Goal: Task Accomplishment & Management: Use online tool/utility

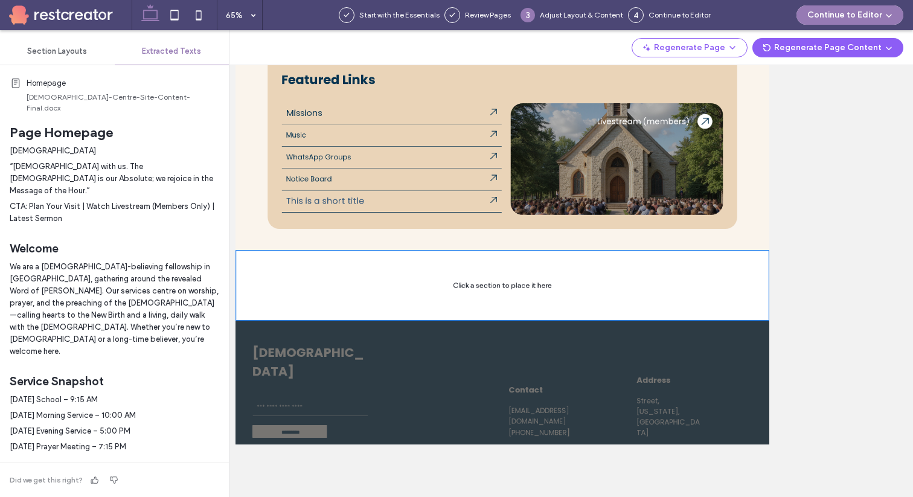
scroll to position [959, 0]
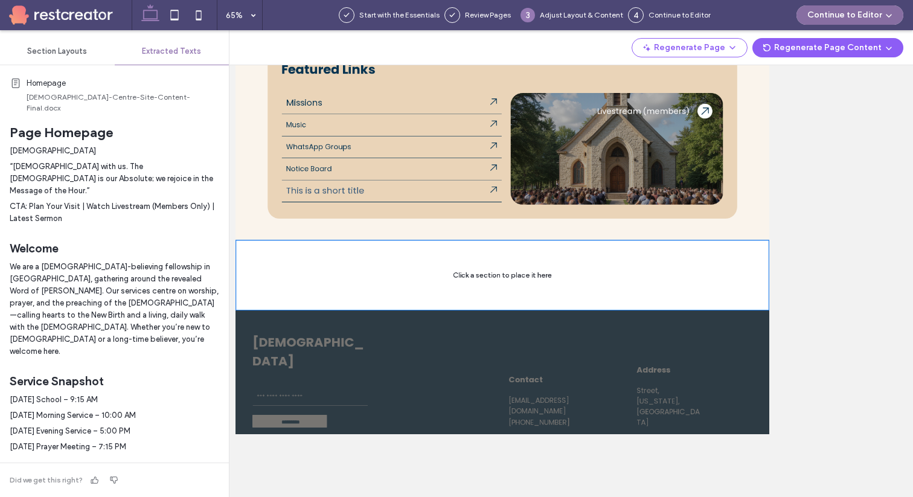
click at [861, 15] on button "Continue to Editor" at bounding box center [849, 14] width 107 height 19
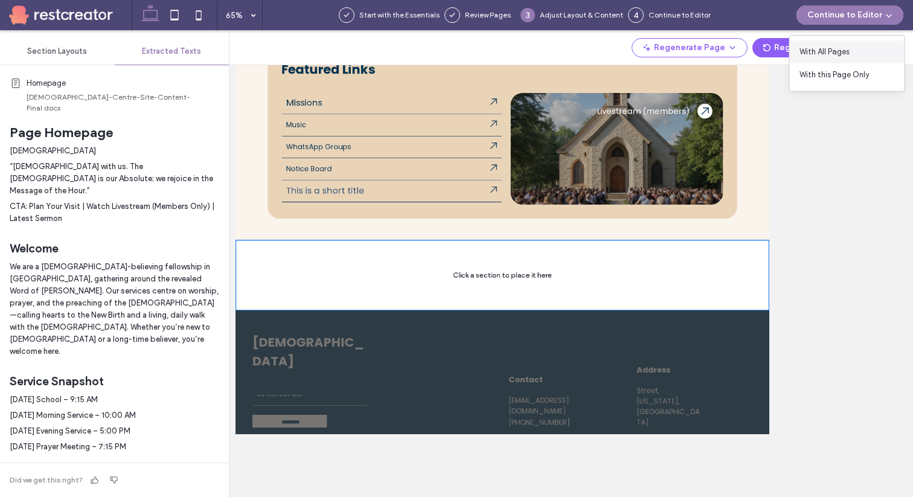
click at [846, 48] on span "With All Pages" at bounding box center [824, 52] width 50 height 12
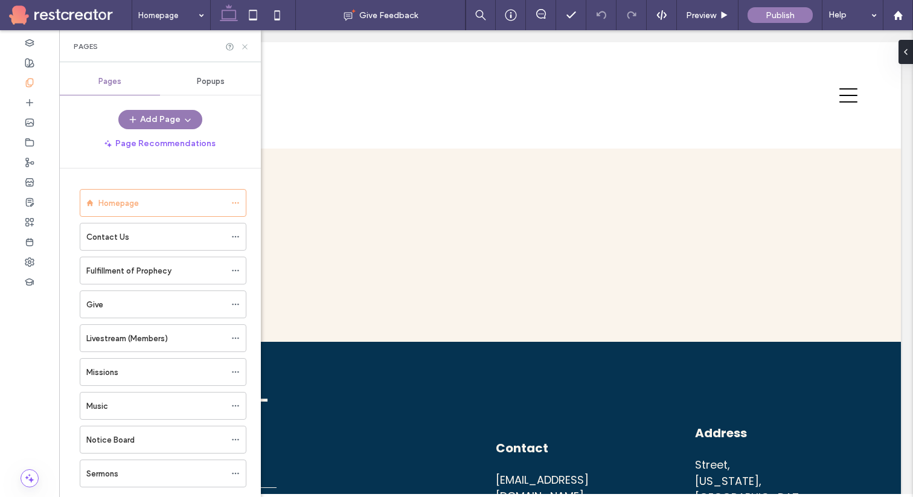
click at [241, 45] on icon at bounding box center [244, 46] width 9 height 9
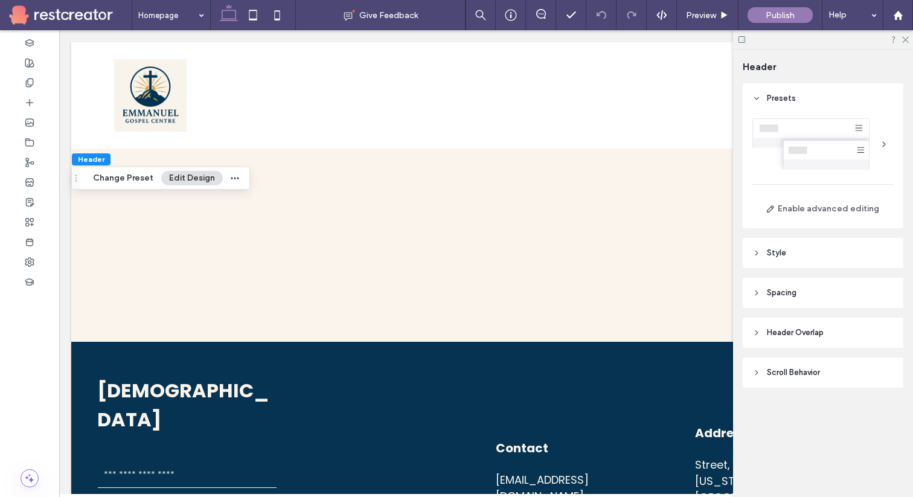
click at [882, 139] on div at bounding box center [883, 144] width 19 height 19
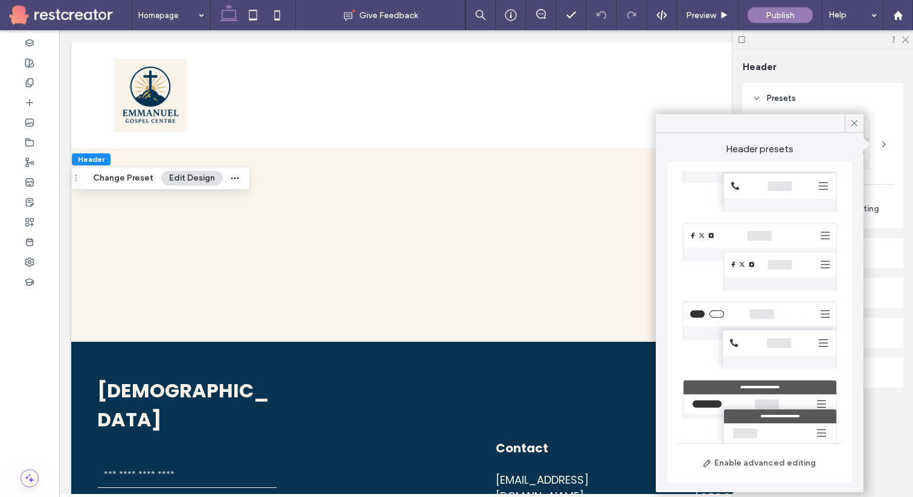
scroll to position [185, 0]
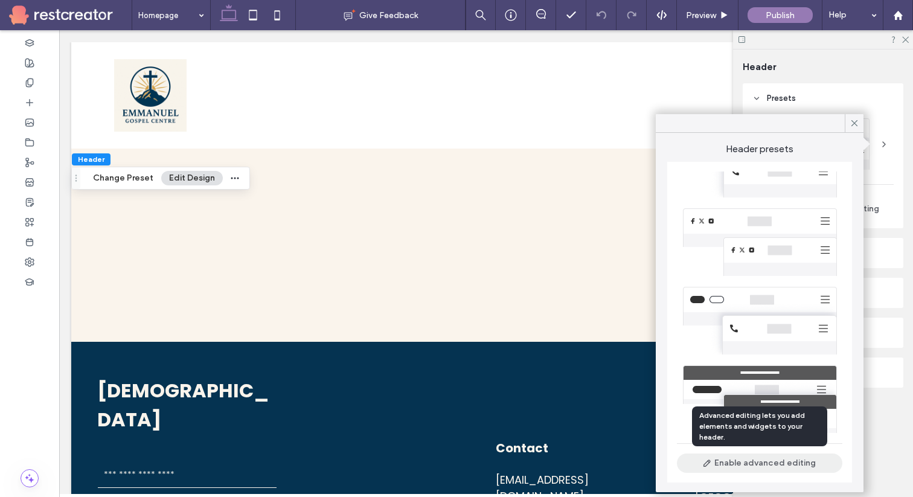
click at [807, 461] on button "Enable advanced editing" at bounding box center [759, 462] width 165 height 19
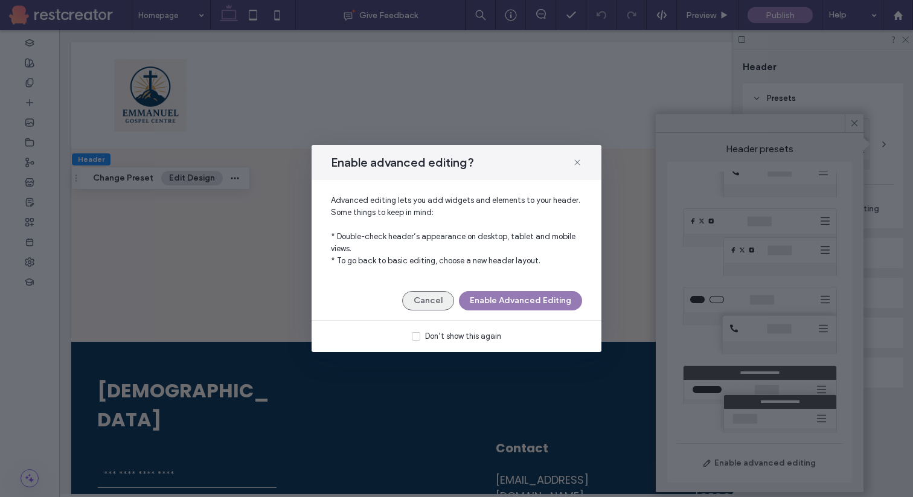
click at [435, 298] on button "Cancel" at bounding box center [428, 300] width 52 height 19
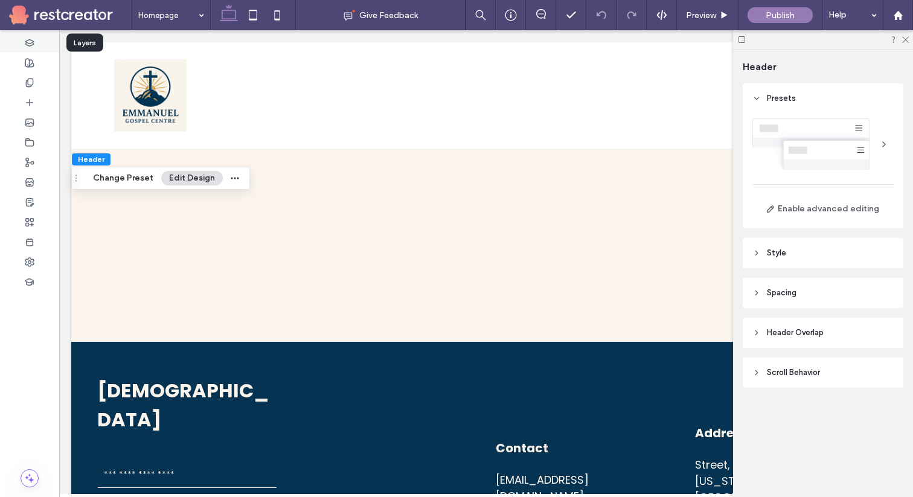
click at [31, 39] on use at bounding box center [29, 42] width 8 height 7
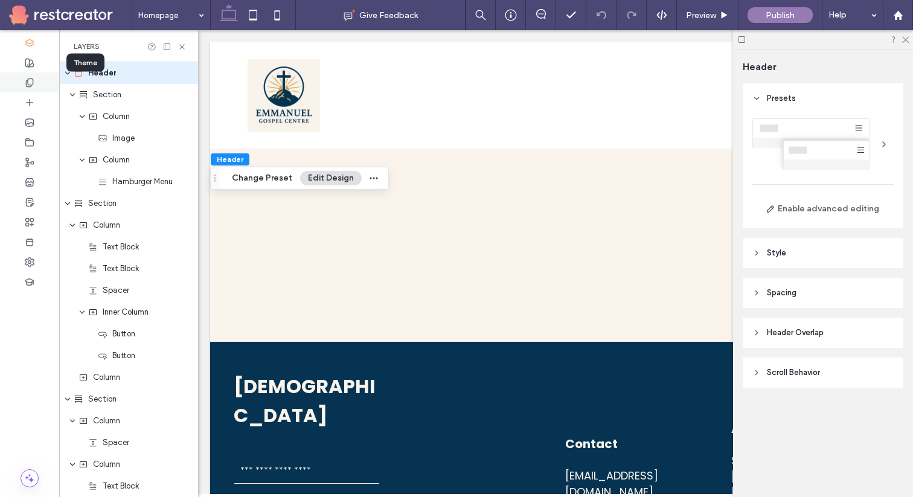
click at [31, 72] on div at bounding box center [29, 82] width 59 height 20
click at [30, 66] on use at bounding box center [29, 63] width 8 height 8
click at [31, 126] on icon at bounding box center [30, 123] width 10 height 10
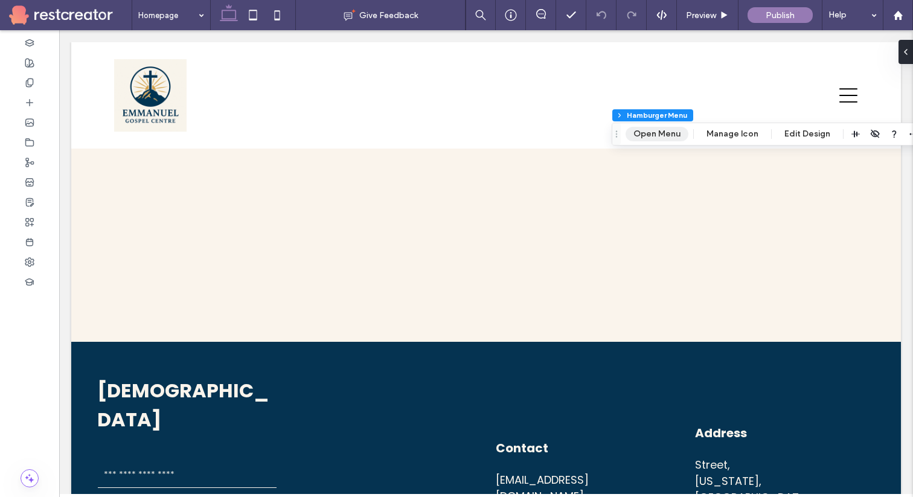
click at [678, 130] on button "Open Menu" at bounding box center [656, 134] width 63 height 14
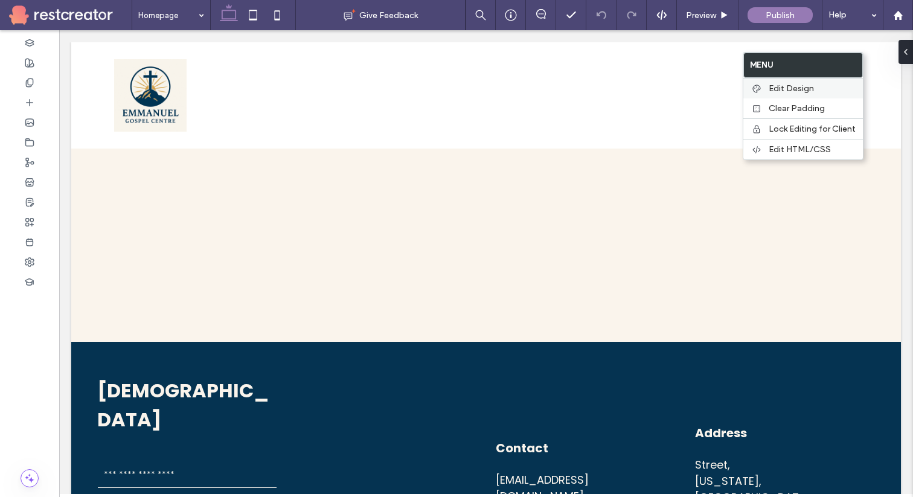
click at [798, 89] on span "Edit Design" at bounding box center [790, 88] width 45 height 10
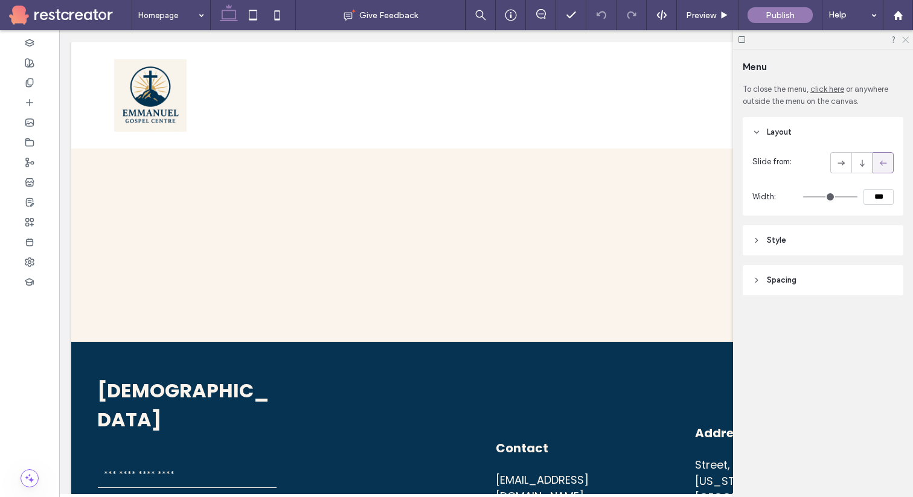
click at [906, 38] on use at bounding box center [905, 40] width 7 height 7
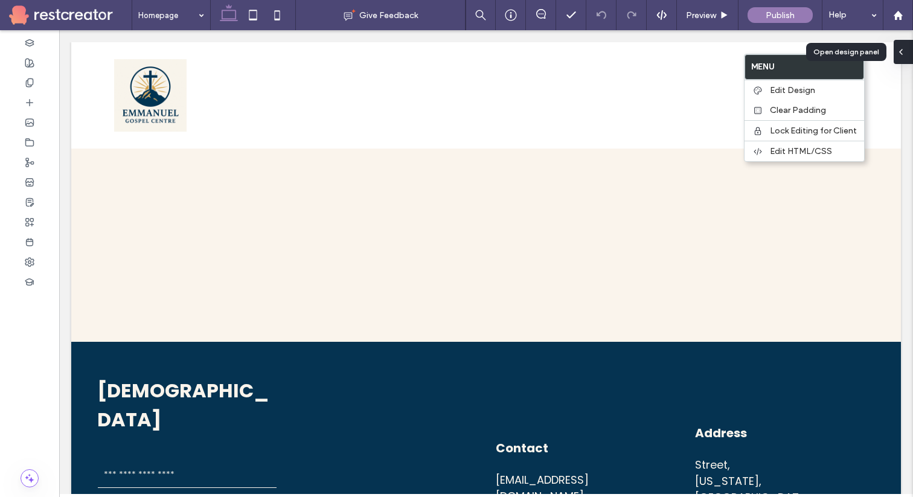
click at [907, 52] on div at bounding box center [902, 52] width 19 height 24
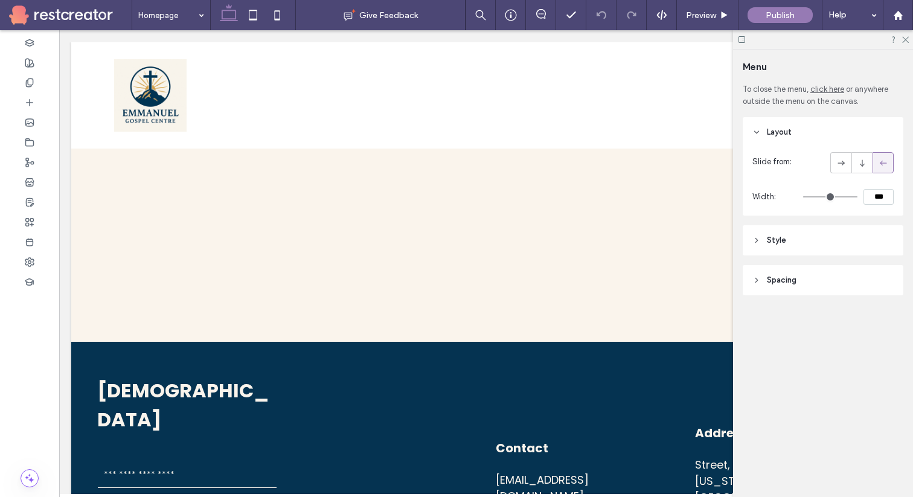
click at [899, 39] on div at bounding box center [823, 39] width 180 height 19
click at [907, 37] on icon at bounding box center [905, 39] width 8 height 8
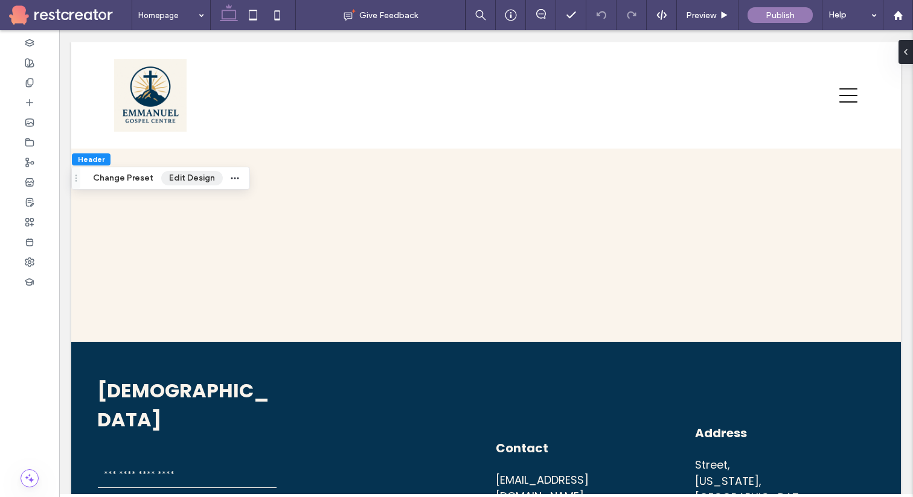
click at [194, 177] on button "Edit Design" at bounding box center [192, 178] width 62 height 14
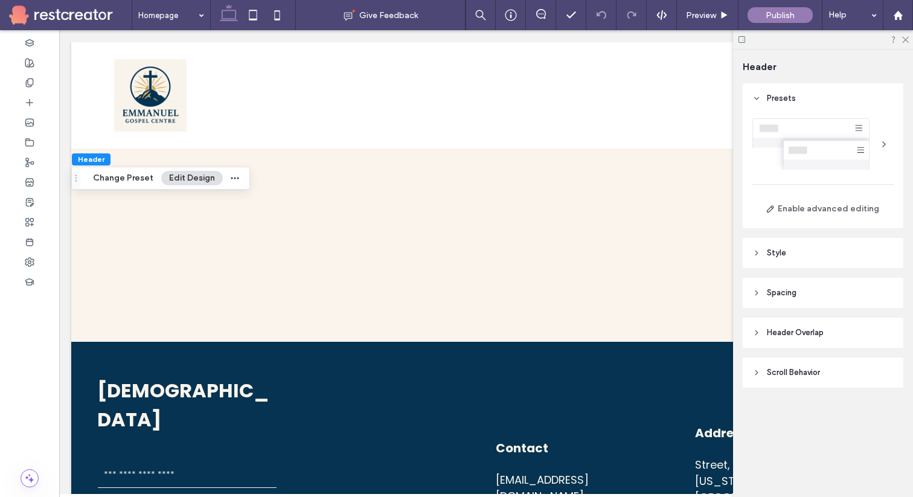
click at [880, 142] on div at bounding box center [883, 144] width 19 height 19
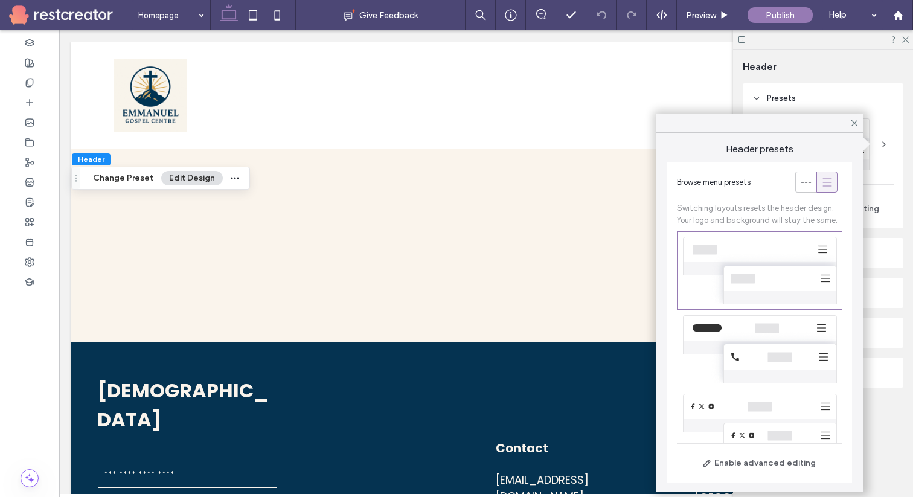
click at [812, 170] on div "Browse menu presets Switching layouts resets the header design. Your logo and b…" at bounding box center [759, 322] width 185 height 321
click at [812, 179] on div at bounding box center [806, 182] width 20 height 20
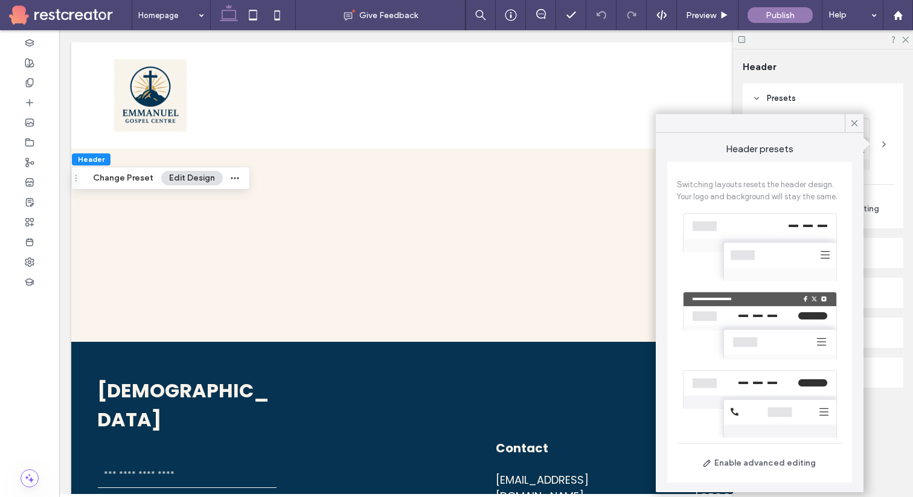
scroll to position [1, 0]
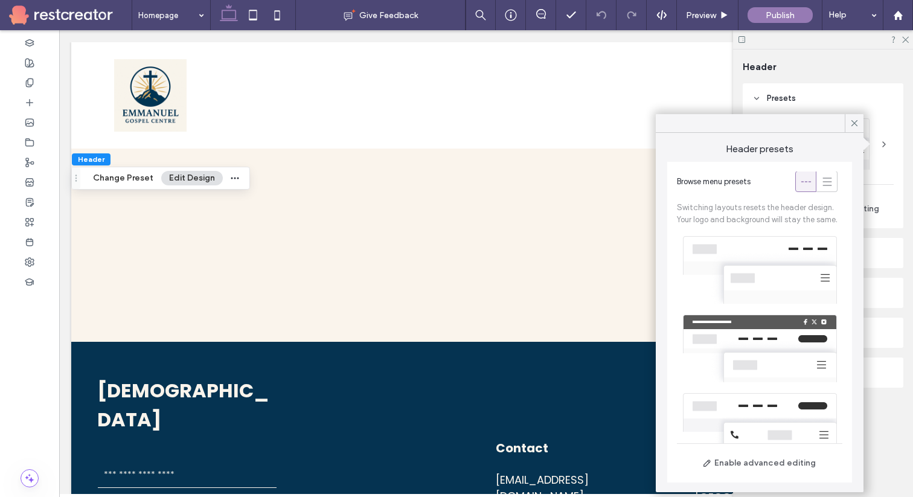
click at [803, 249] on div at bounding box center [759, 270] width 165 height 78
click at [856, 120] on icon at bounding box center [854, 123] width 11 height 11
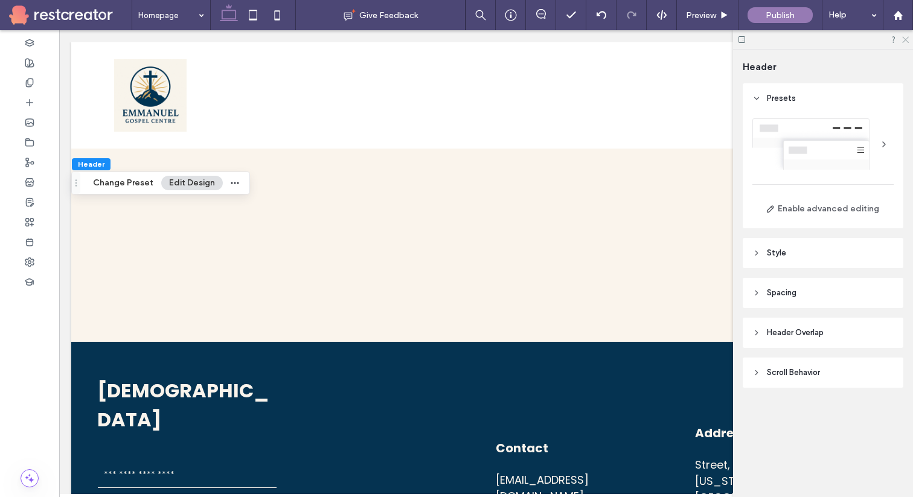
click at [905, 39] on icon at bounding box center [905, 39] width 8 height 8
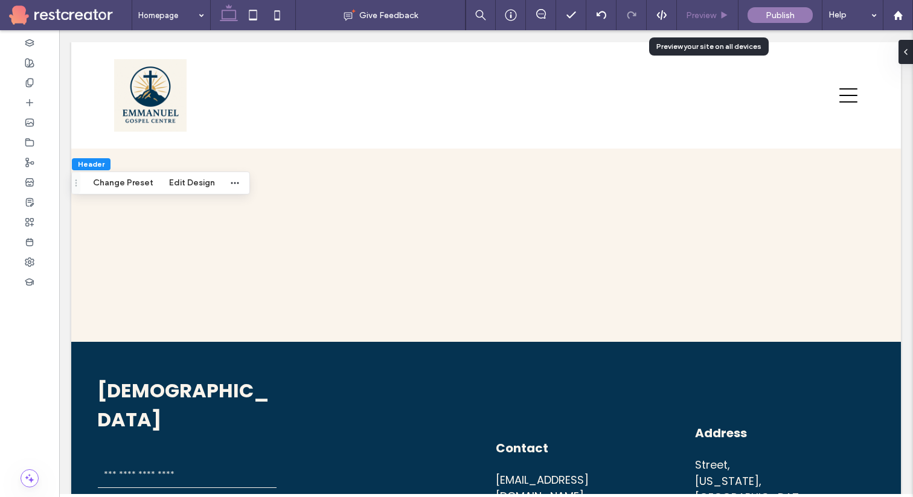
click at [712, 11] on span "Preview" at bounding box center [701, 15] width 30 height 10
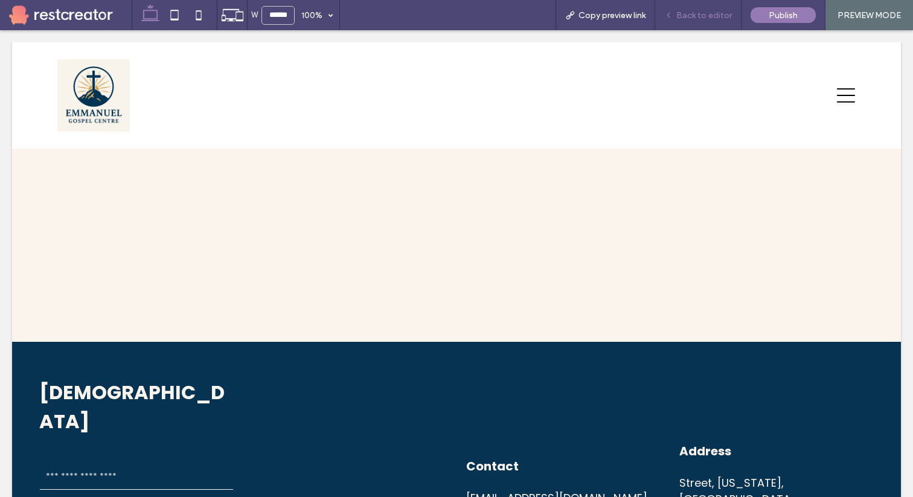
click at [688, 21] on div "Back to editor" at bounding box center [698, 15] width 86 height 30
click at [707, 16] on span "Back to editor" at bounding box center [704, 15] width 56 height 10
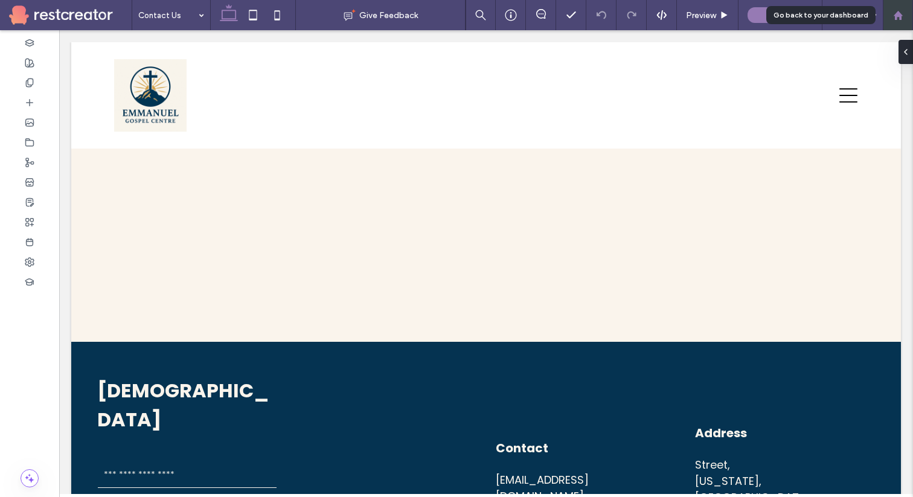
click at [899, 21] on div at bounding box center [897, 15] width 30 height 30
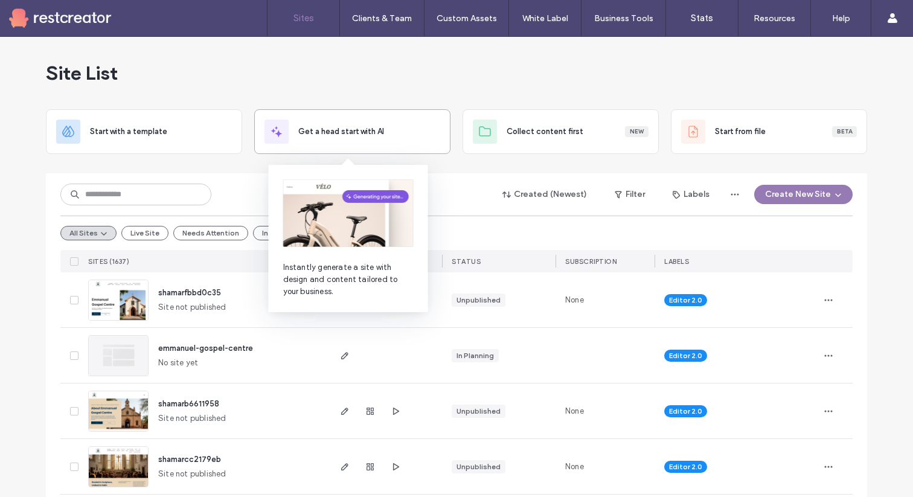
click at [377, 142] on div "Get a head start with AI" at bounding box center [352, 132] width 176 height 24
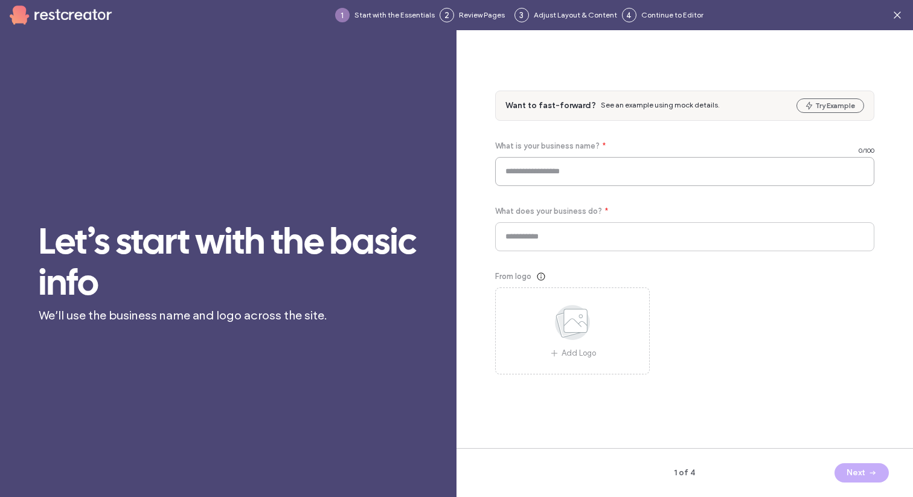
click at [538, 173] on input at bounding box center [684, 171] width 379 height 29
type input "**********"
click at [566, 235] on input at bounding box center [684, 236] width 379 height 29
type input "**********"
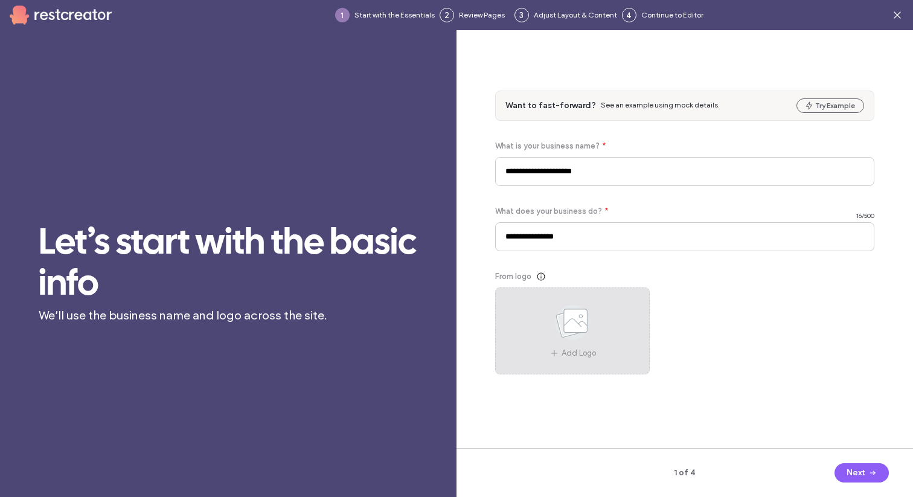
click at [598, 357] on div "Add Logo" at bounding box center [572, 330] width 155 height 87
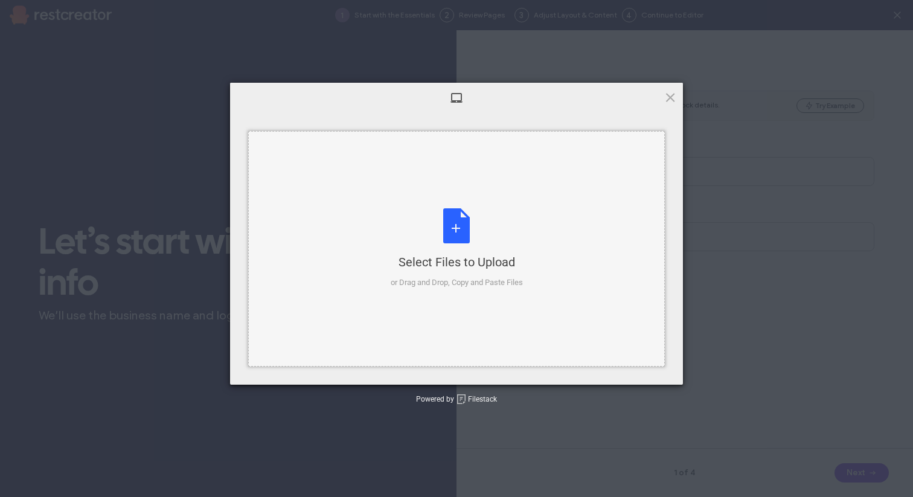
click at [465, 231] on div "Select Files to Upload or Drag and Drop, Copy and Paste Files" at bounding box center [457, 248] width 132 height 80
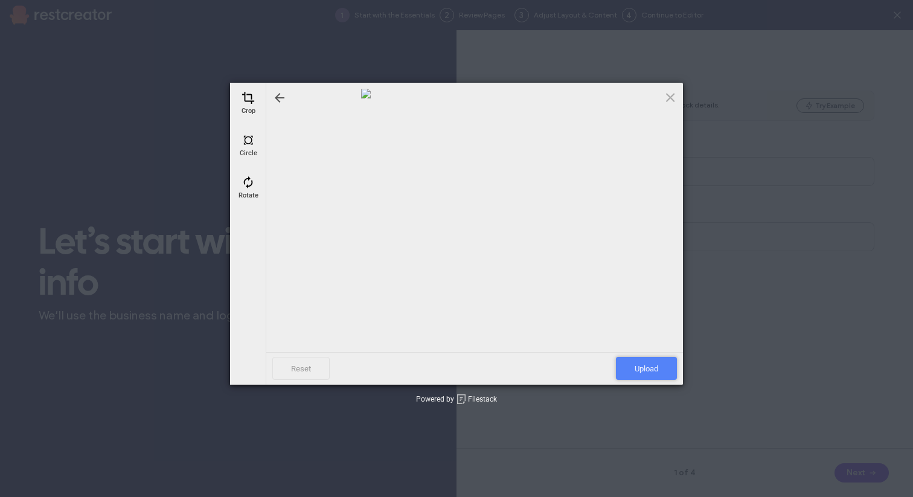
click at [631, 362] on span "Upload" at bounding box center [646, 368] width 61 height 23
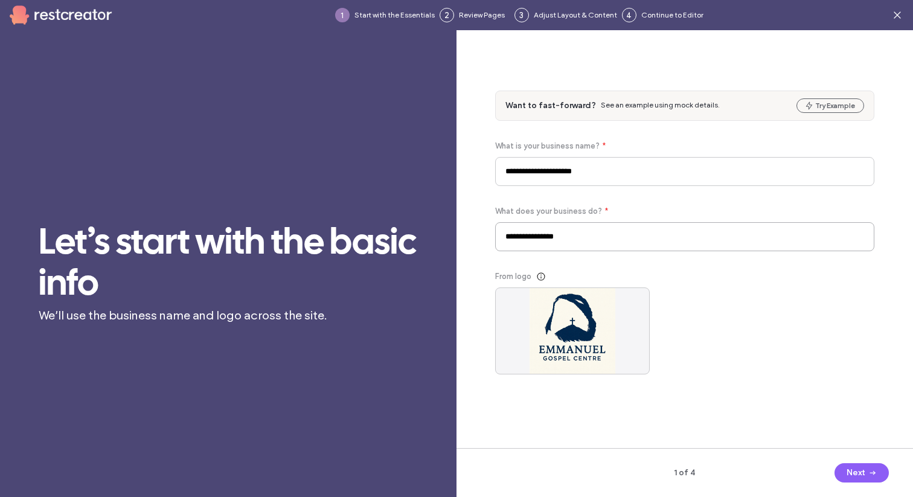
click at [571, 232] on input "**********" at bounding box center [684, 236] width 379 height 29
type input "**********"
click at [855, 472] on button "Next" at bounding box center [861, 472] width 54 height 19
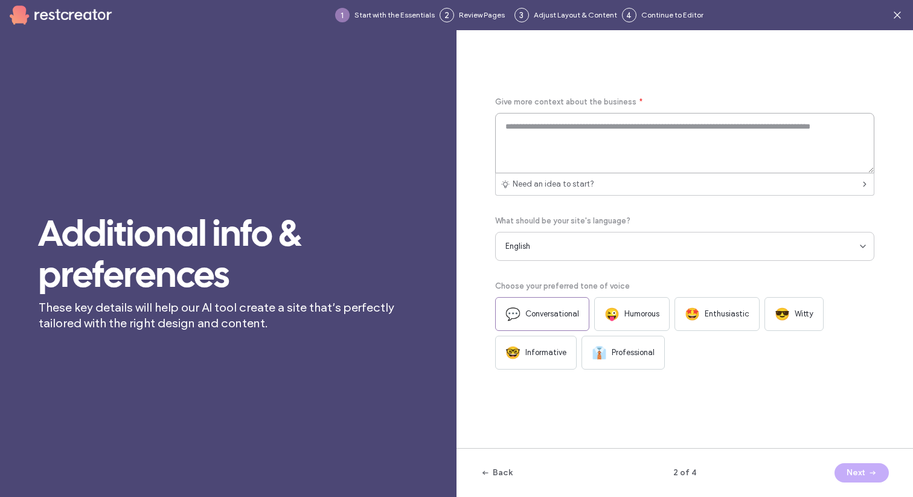
click at [592, 136] on textarea at bounding box center [684, 143] width 379 height 60
paste textarea "**********"
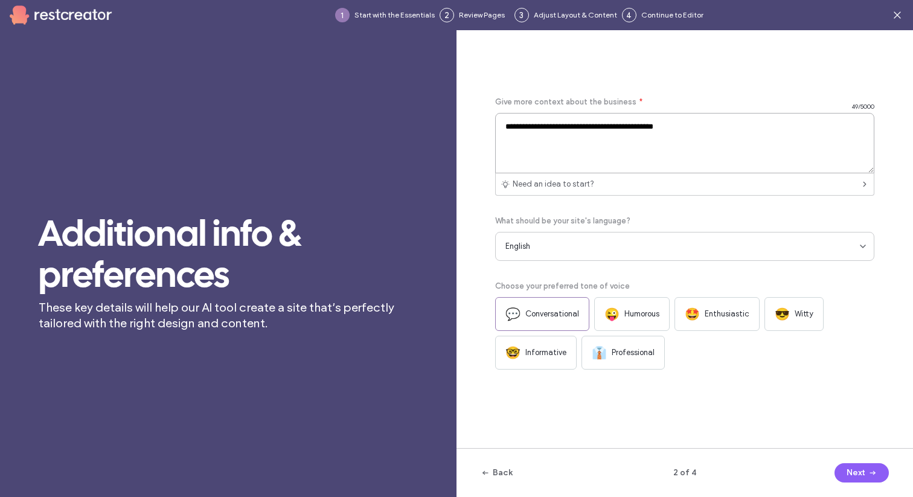
click at [593, 132] on textarea "**********" at bounding box center [684, 143] width 379 height 60
click at [541, 131] on textarea "**********" at bounding box center [684, 143] width 379 height 60
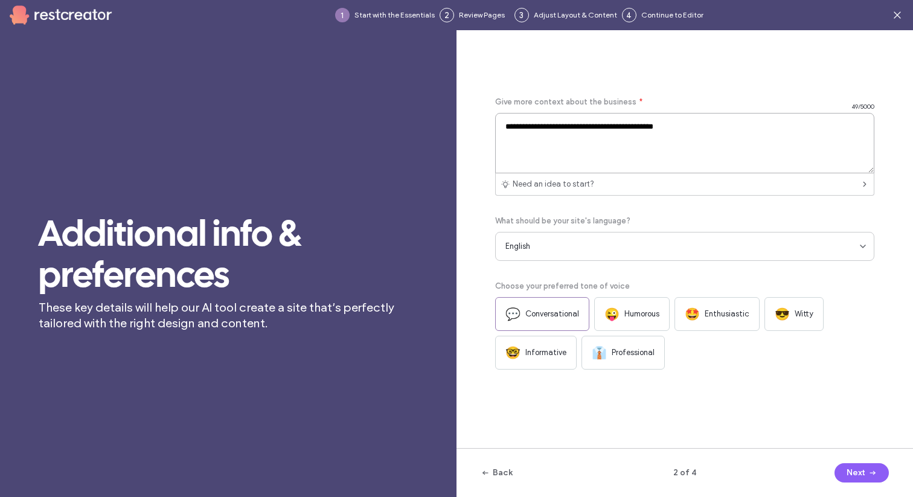
click at [541, 131] on textarea "**********" at bounding box center [684, 143] width 379 height 60
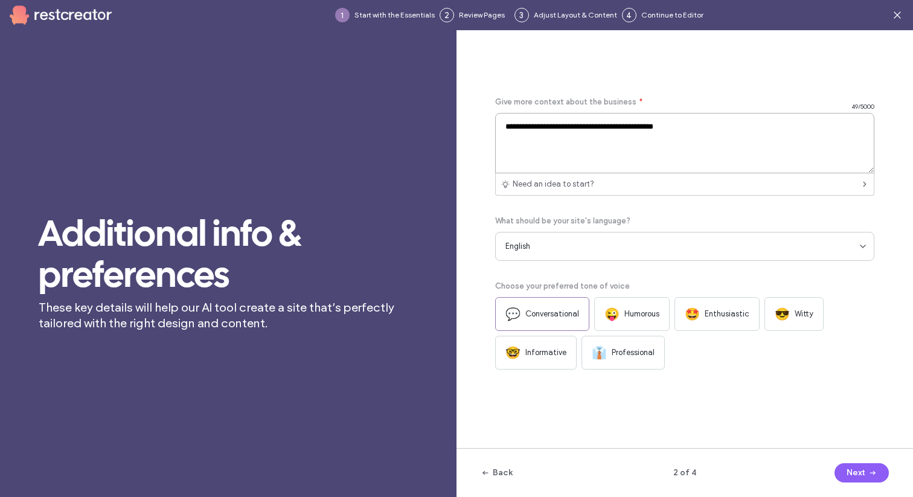
click at [541, 131] on textarea "**********" at bounding box center [684, 143] width 379 height 60
paste textarea "**********"
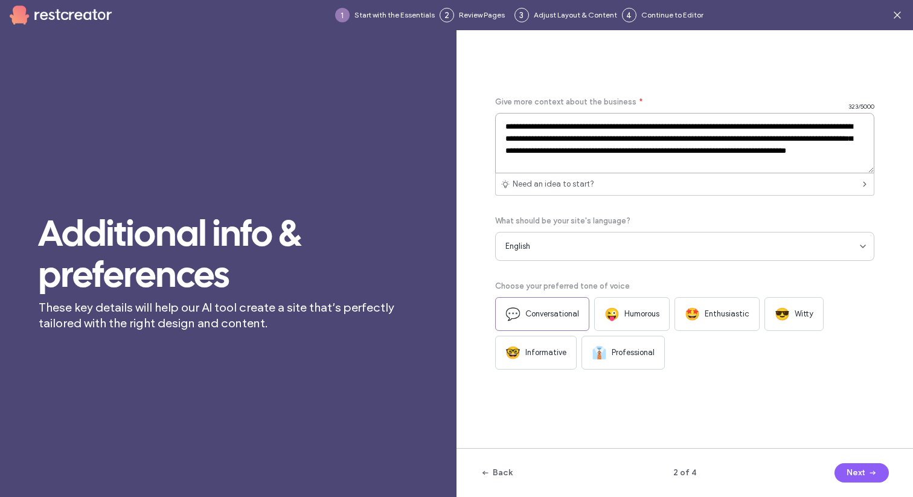
type textarea "**********"
click at [547, 363] on div "🤓 Informative" at bounding box center [535, 353] width 81 height 34
click at [864, 479] on button "Next" at bounding box center [861, 472] width 54 height 19
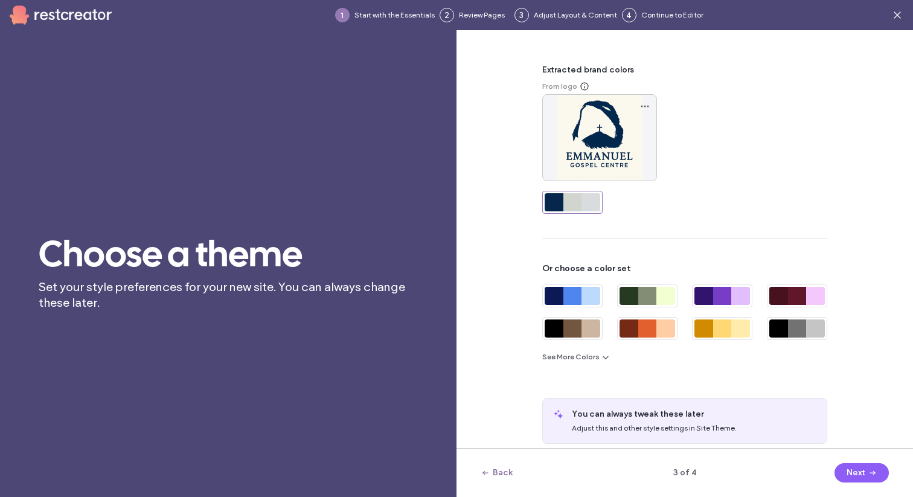
click at [501, 469] on button "Back" at bounding box center [496, 472] width 32 height 19
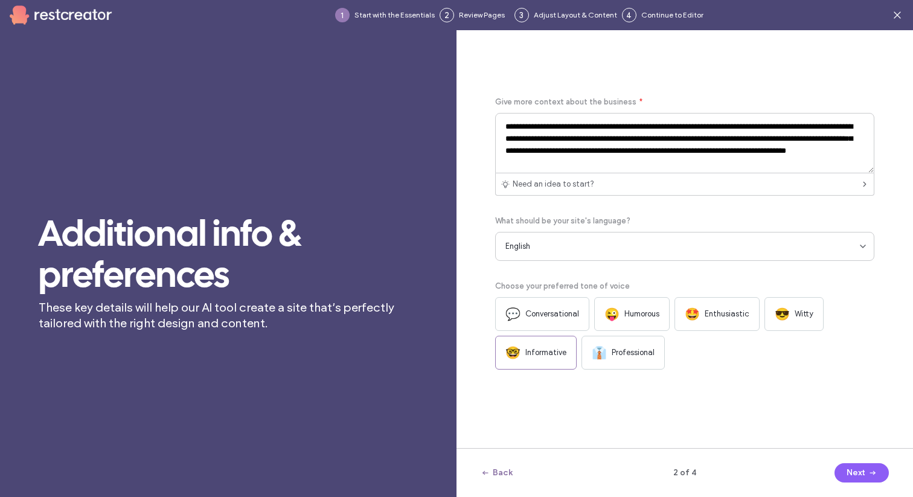
click at [499, 473] on button "Back" at bounding box center [496, 472] width 32 height 19
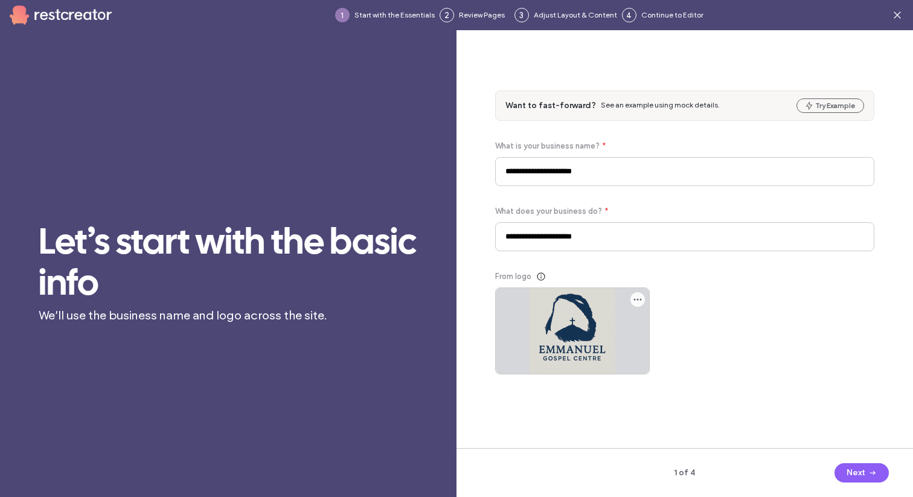
click at [637, 302] on icon "button" at bounding box center [638, 300] width 10 height 10
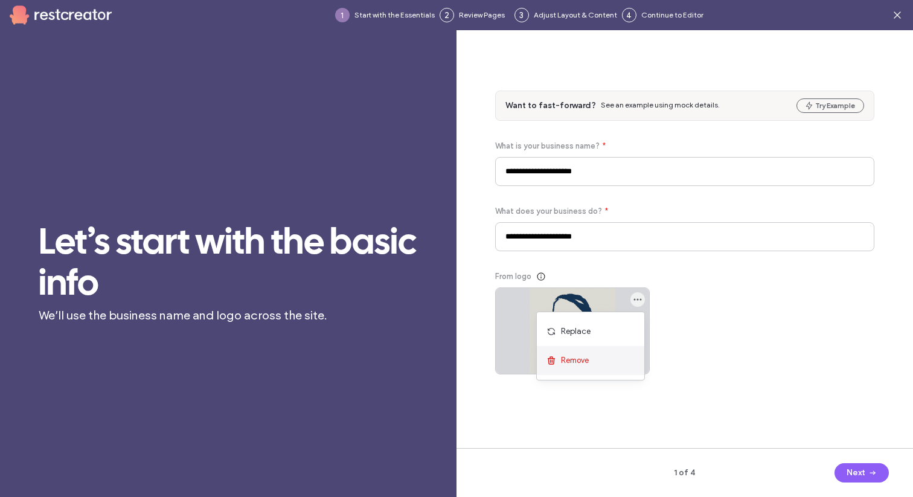
click at [589, 356] on span "Remove" at bounding box center [575, 360] width 28 height 12
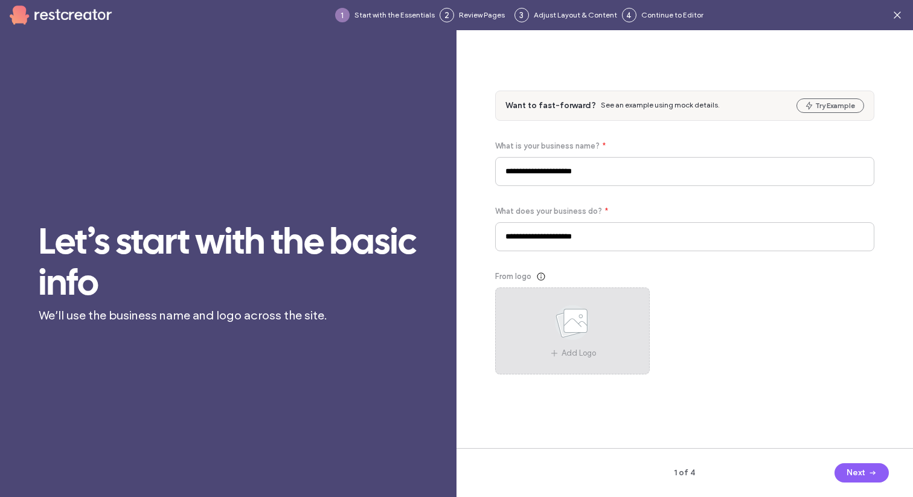
click at [578, 328] on use at bounding box center [572, 322] width 35 height 35
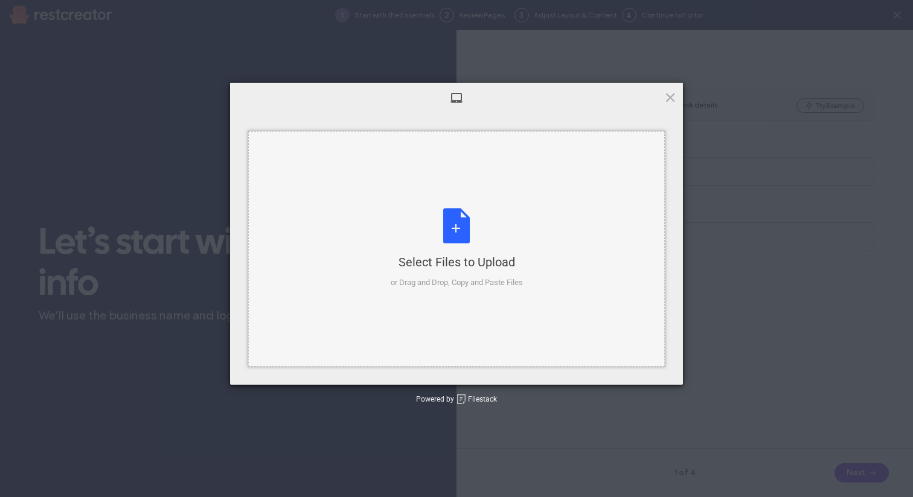
click at [456, 231] on div "Select Files to Upload or Drag and Drop, Copy and Paste Files" at bounding box center [457, 248] width 132 height 80
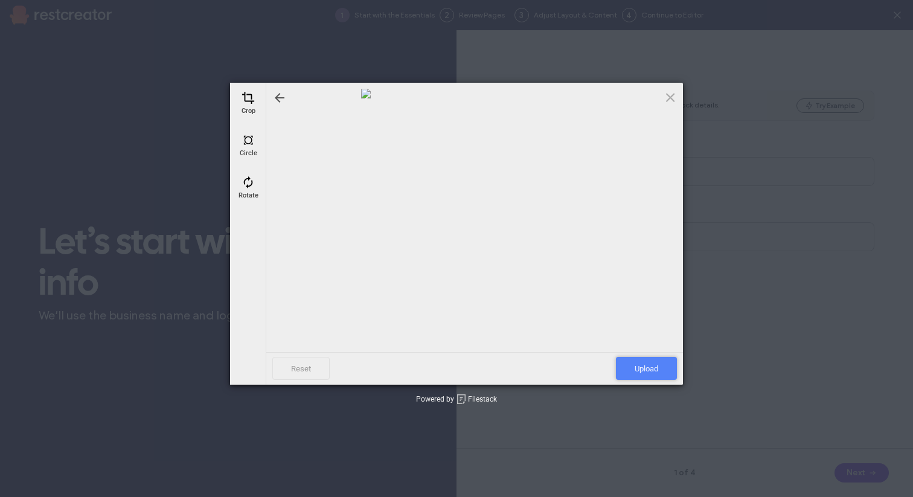
click at [663, 375] on span "Upload" at bounding box center [646, 368] width 61 height 23
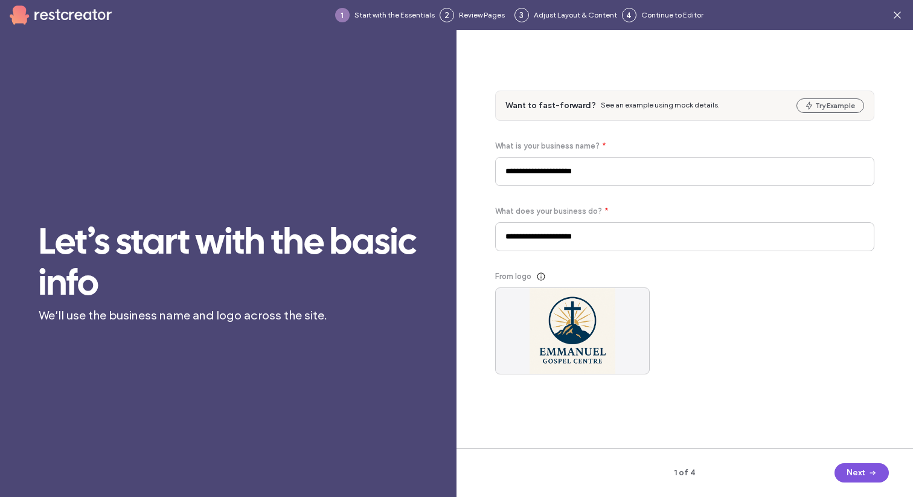
click at [863, 468] on button "Next" at bounding box center [861, 472] width 54 height 19
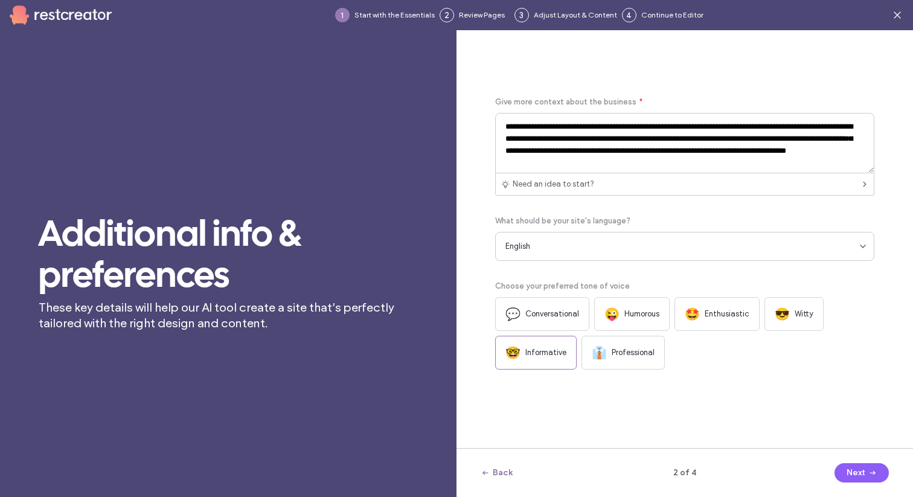
click at [497, 475] on button "Back" at bounding box center [496, 472] width 32 height 19
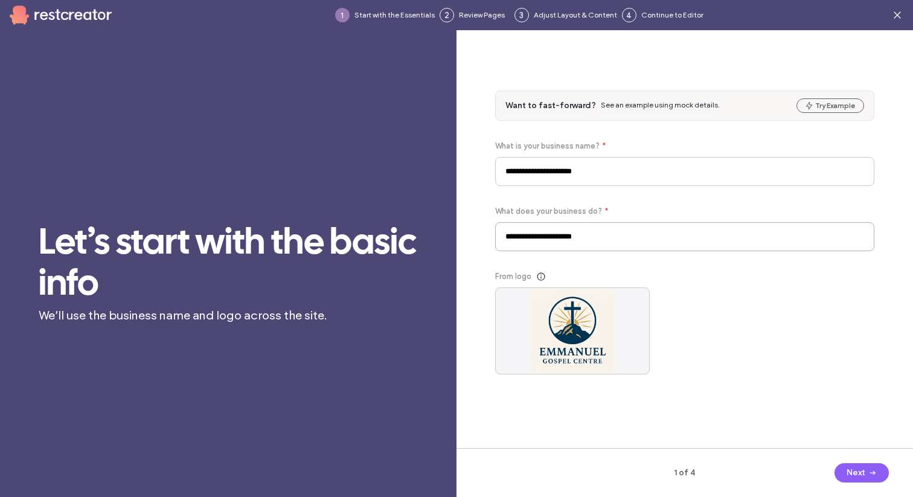
click at [572, 240] on input "**********" at bounding box center [684, 236] width 379 height 29
type input "**********"
click at [861, 470] on button "Next" at bounding box center [861, 472] width 54 height 19
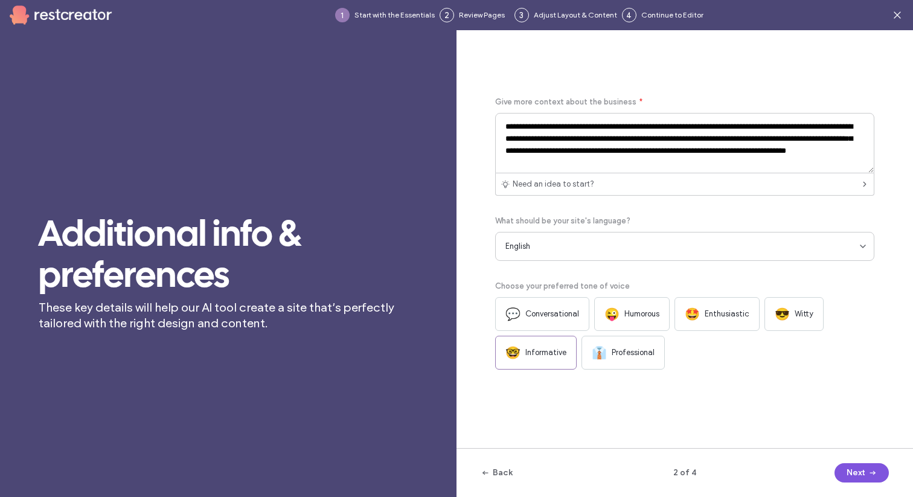
click at [861, 473] on button "Next" at bounding box center [861, 472] width 54 height 19
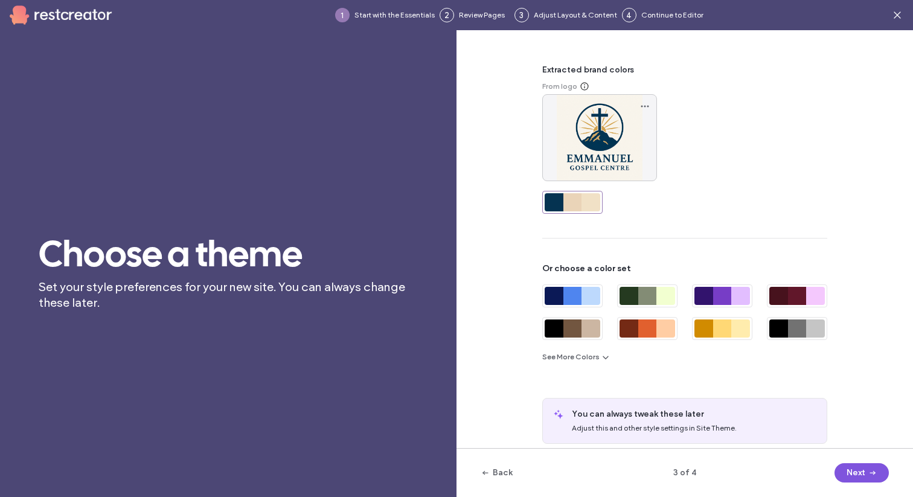
click at [861, 473] on button "Next" at bounding box center [861, 472] width 54 height 19
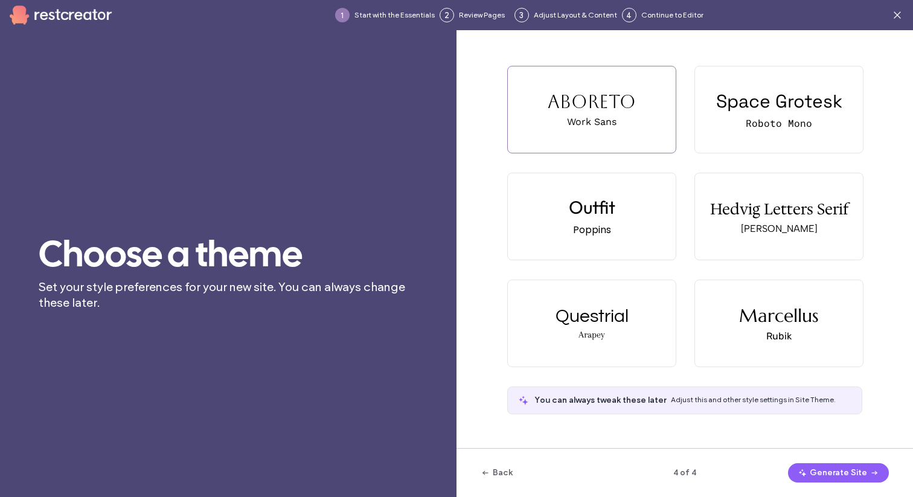
click at [861, 473] on button "Generate Site" at bounding box center [838, 472] width 101 height 19
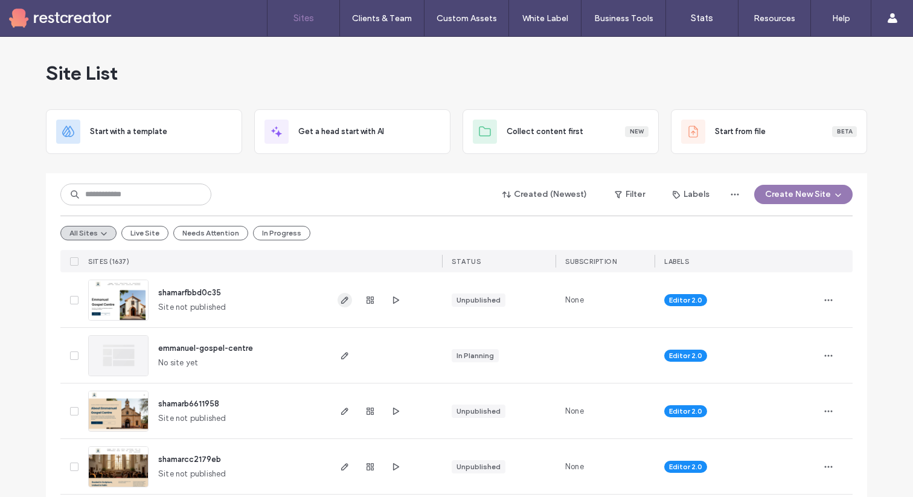
click at [345, 299] on icon "button" at bounding box center [345, 300] width 10 height 10
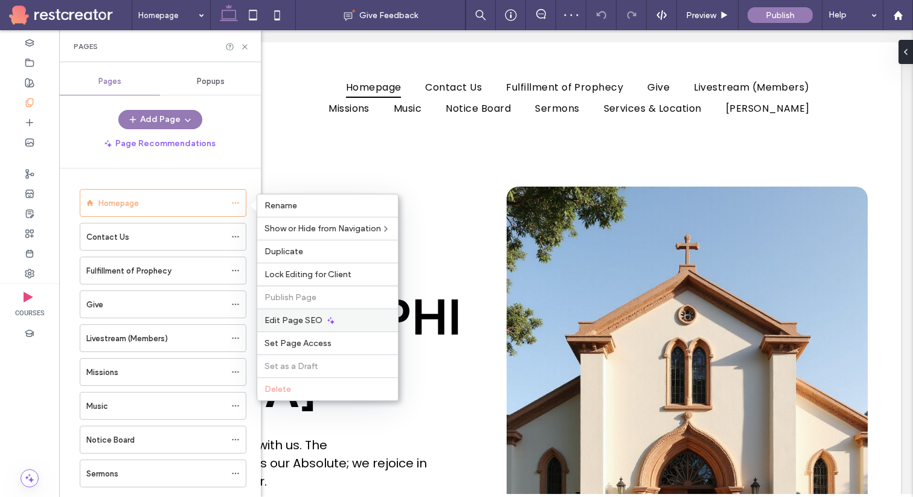
click at [302, 314] on div "Edit Page SEO" at bounding box center [327, 319] width 141 height 23
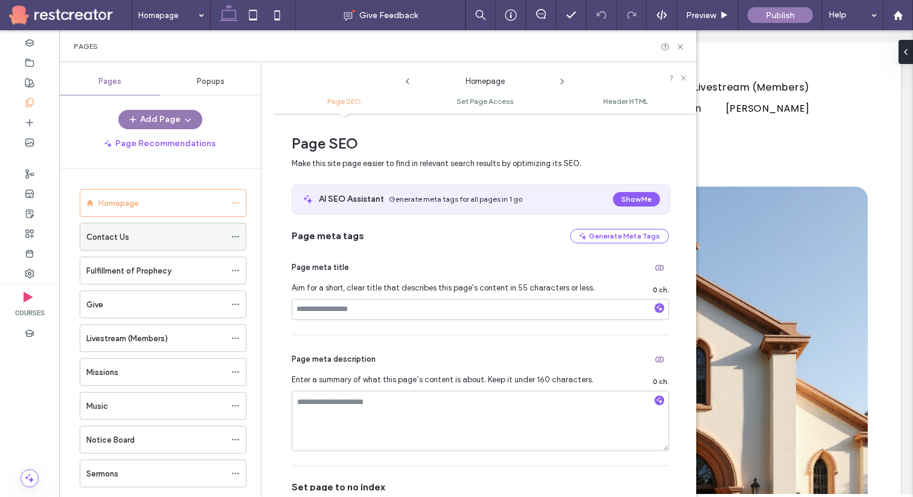
click at [167, 244] on div "Contact Us" at bounding box center [155, 236] width 139 height 27
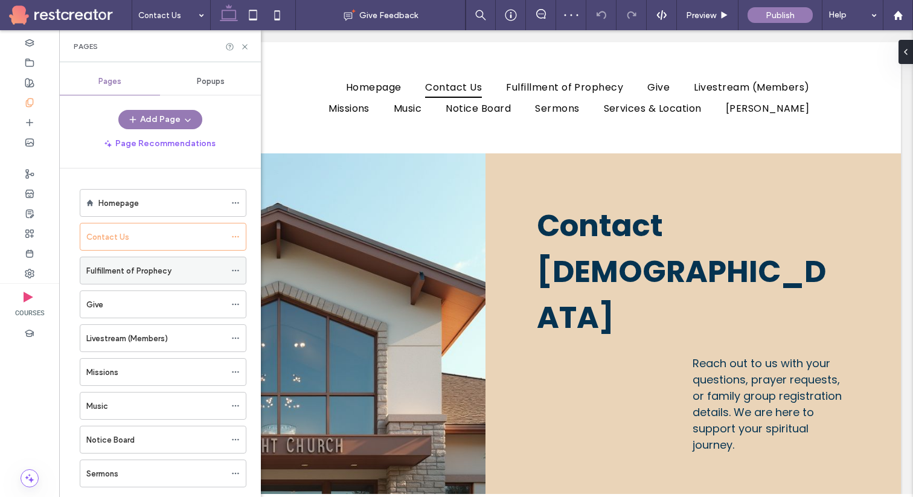
click at [167, 276] on label "Fulfillment of Prophecy" at bounding box center [128, 270] width 85 height 21
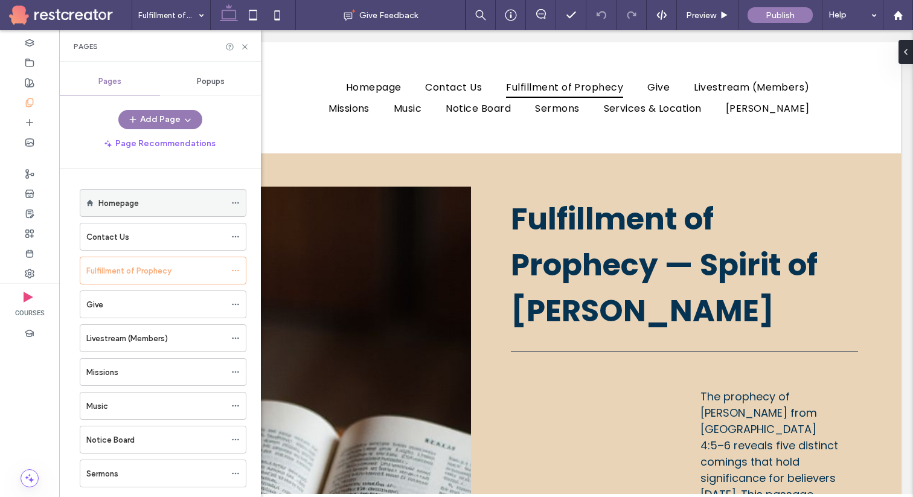
click at [232, 202] on icon at bounding box center [235, 203] width 8 height 8
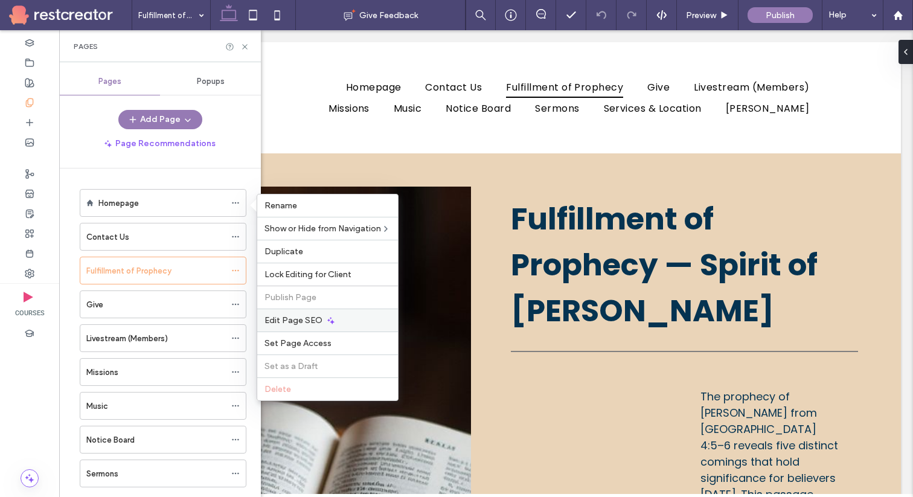
click at [299, 319] on span "Edit Page SEO" at bounding box center [293, 320] width 58 height 10
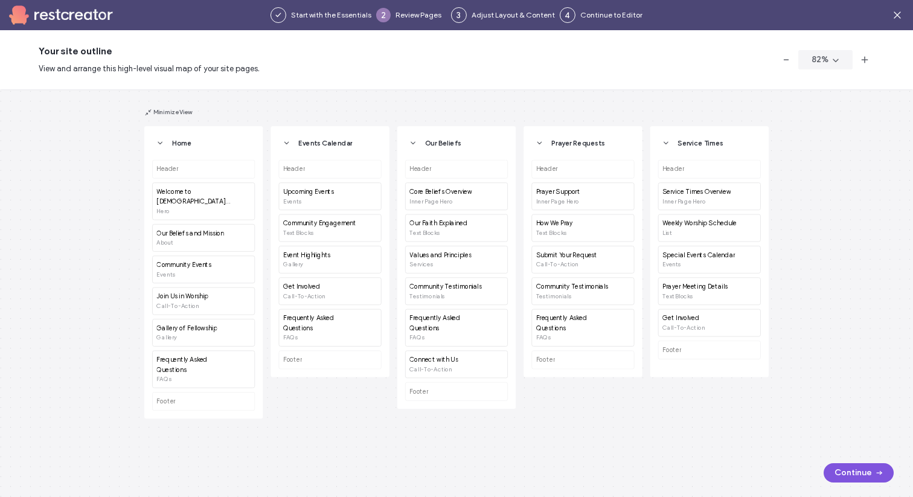
click at [857, 467] on button "Continue" at bounding box center [858, 472] width 70 height 19
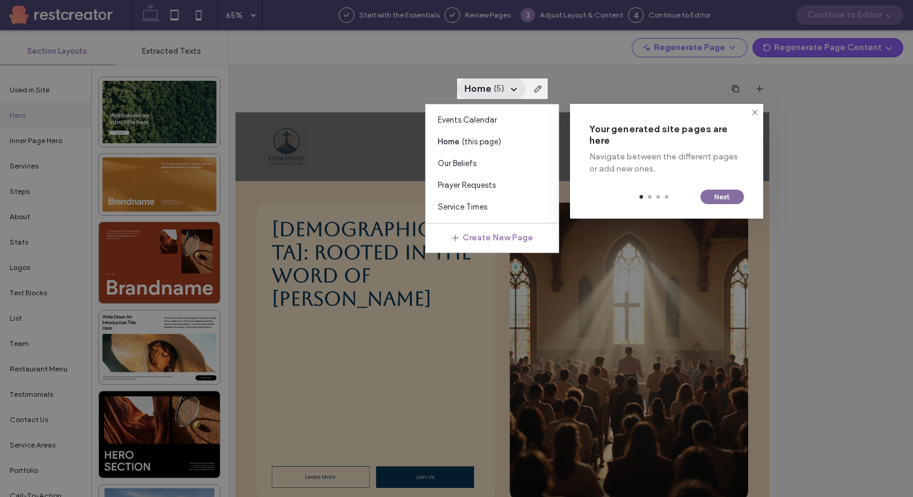
click at [714, 196] on button "Next" at bounding box center [721, 197] width 43 height 14
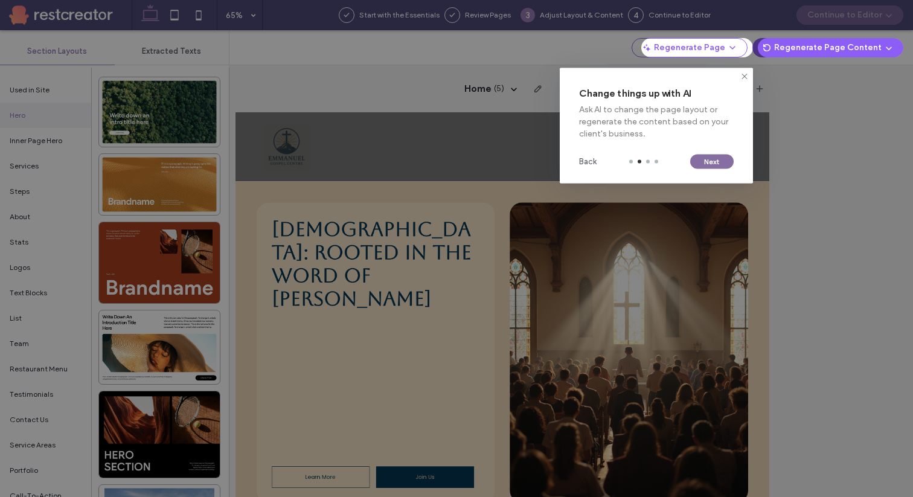
click at [709, 165] on button "Next" at bounding box center [711, 162] width 43 height 14
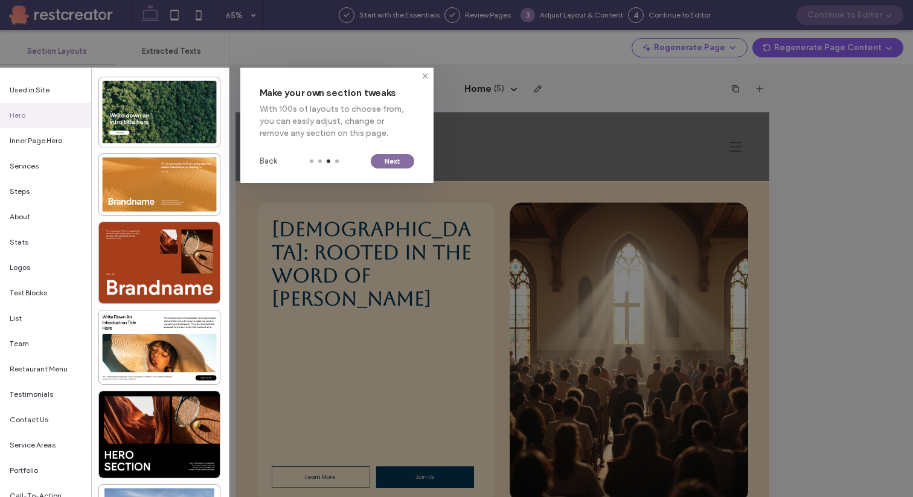
click at [401, 161] on button "Next" at bounding box center [392, 161] width 43 height 14
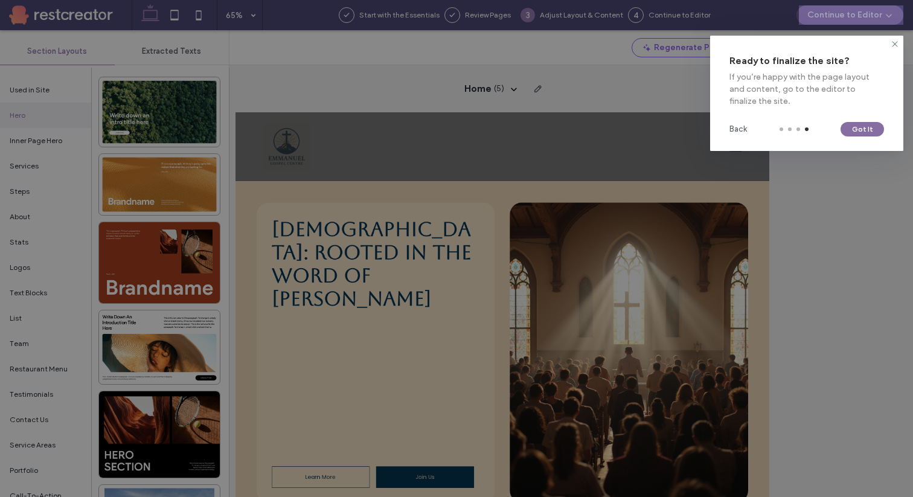
click at [854, 129] on button "Got It" at bounding box center [861, 129] width 43 height 14
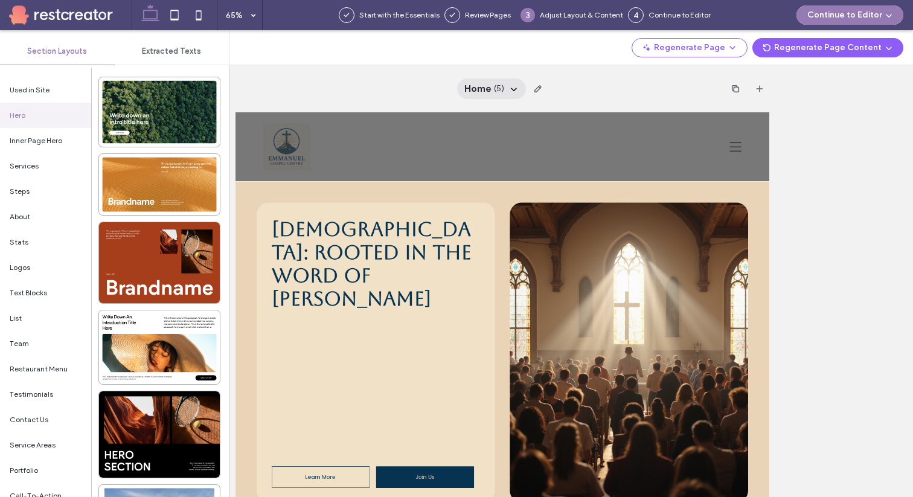
click at [513, 88] on icon at bounding box center [514, 89] width 10 height 10
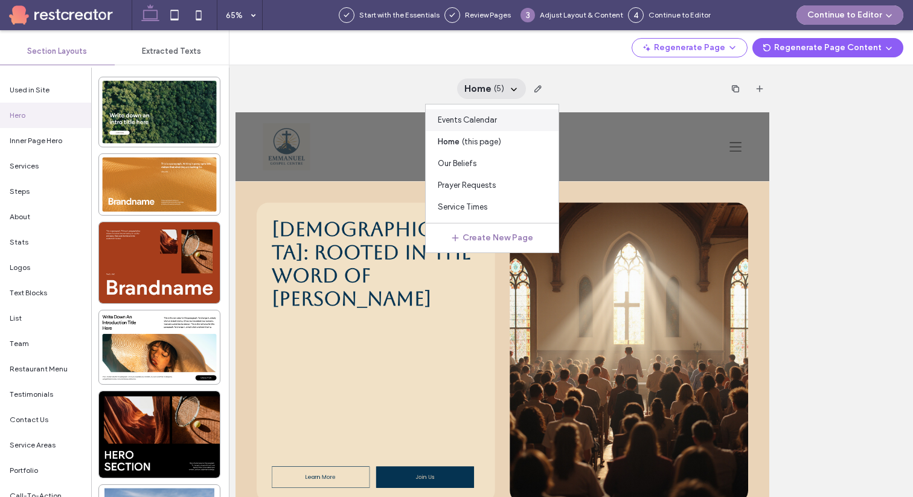
click at [494, 123] on span "Events Calendar" at bounding box center [467, 120] width 59 height 12
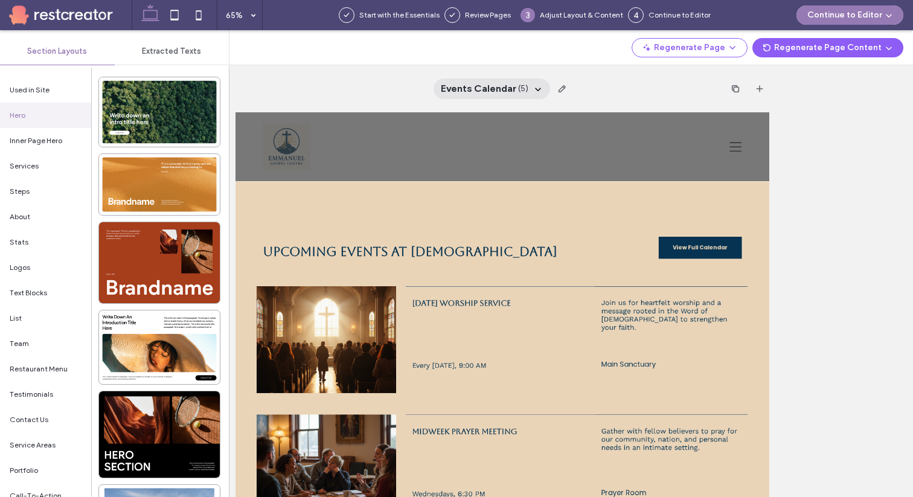
click at [511, 94] on span "Events Calendar" at bounding box center [478, 88] width 75 height 13
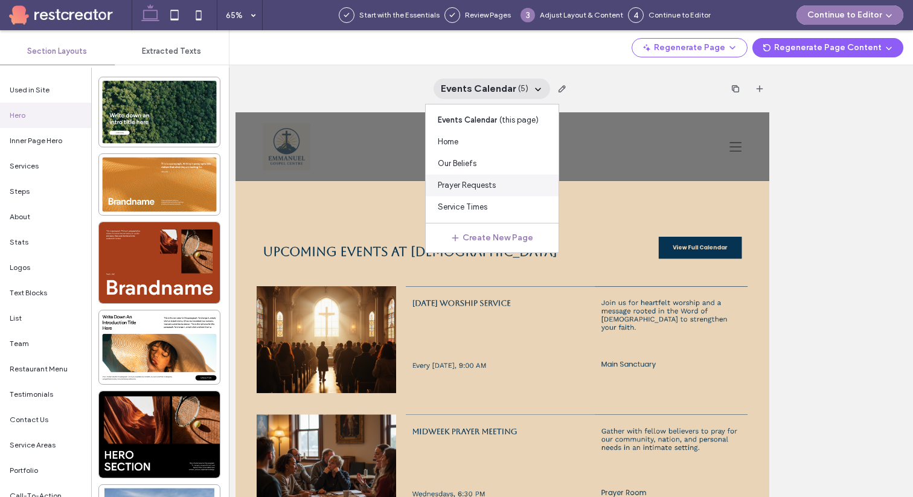
click at [488, 187] on span "Prayer Requests" at bounding box center [467, 185] width 58 height 12
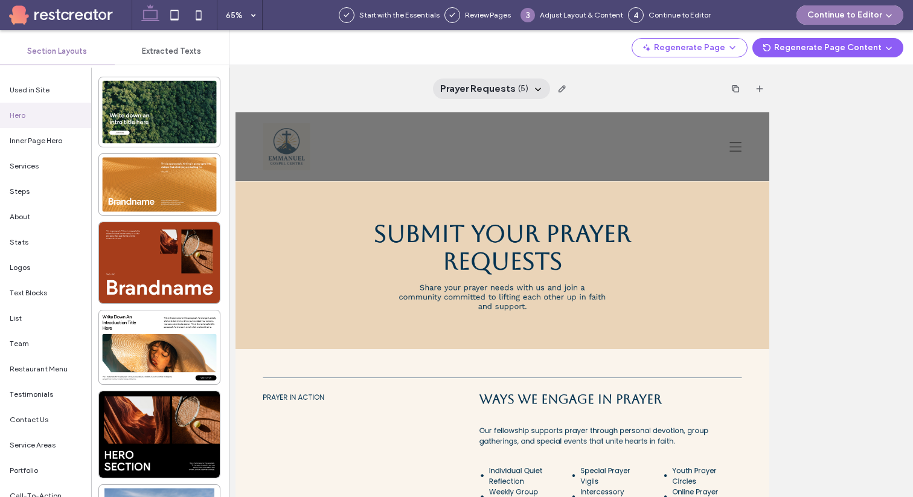
click at [519, 91] on span "( 5 )" at bounding box center [523, 89] width 10 height 12
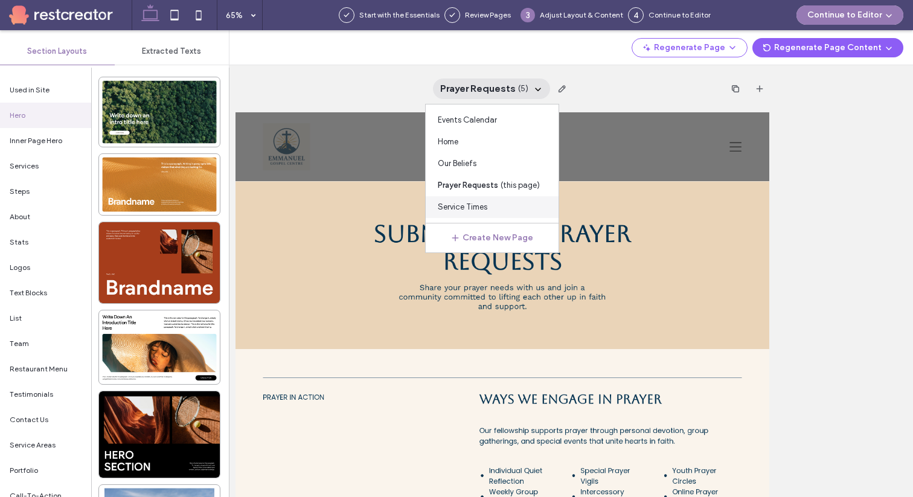
click at [516, 206] on div "Service Times" at bounding box center [492, 207] width 133 height 22
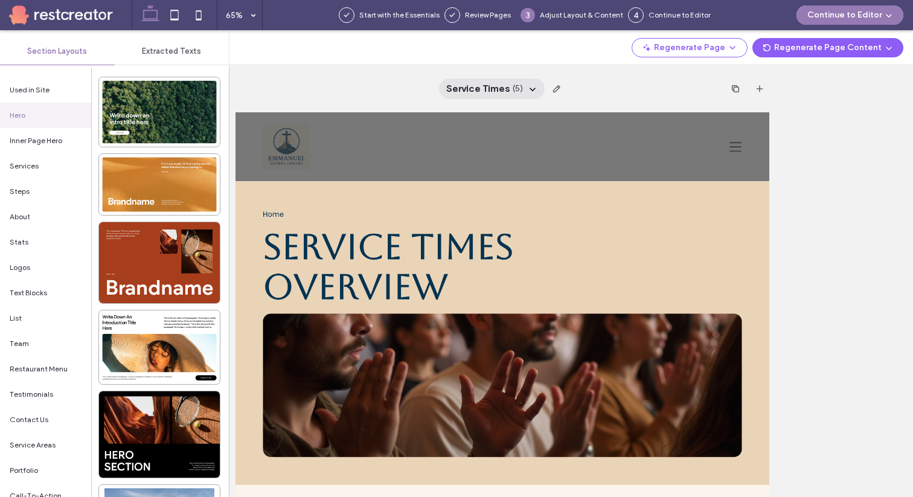
click at [470, 93] on span "Service Times" at bounding box center [478, 88] width 64 height 13
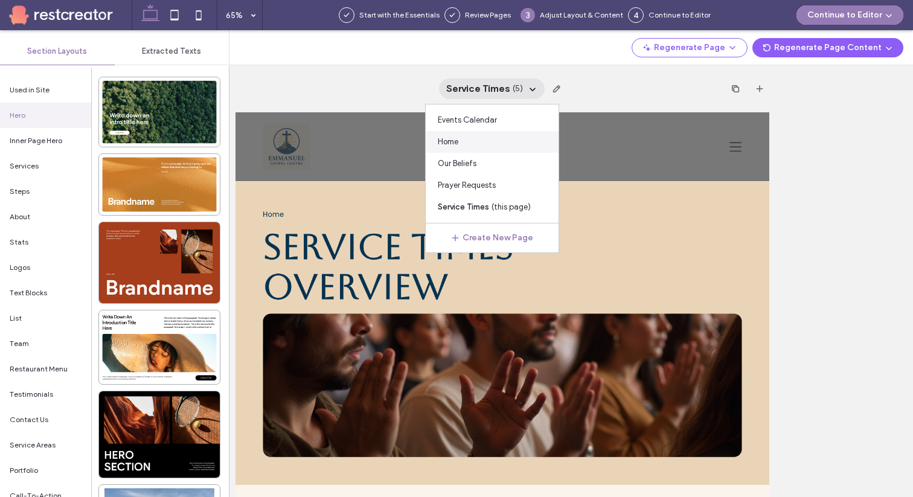
click at [466, 141] on div "Home" at bounding box center [492, 142] width 133 height 22
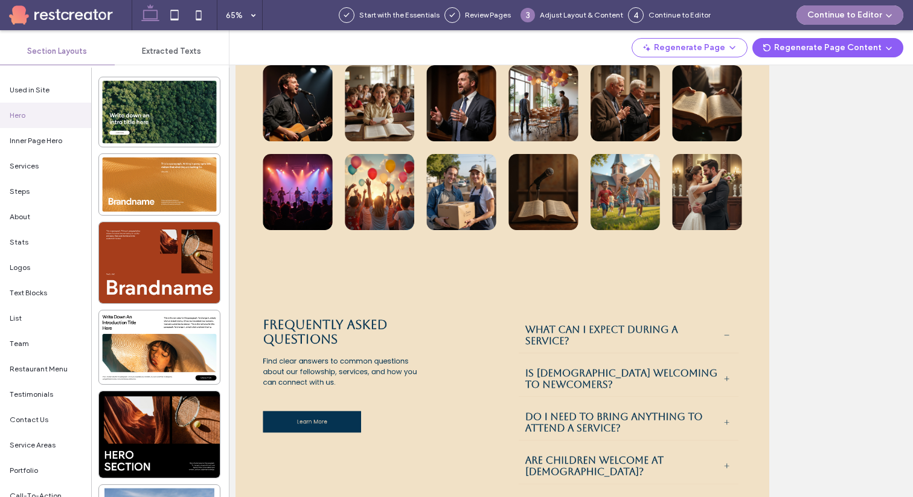
scroll to position [1723, 0]
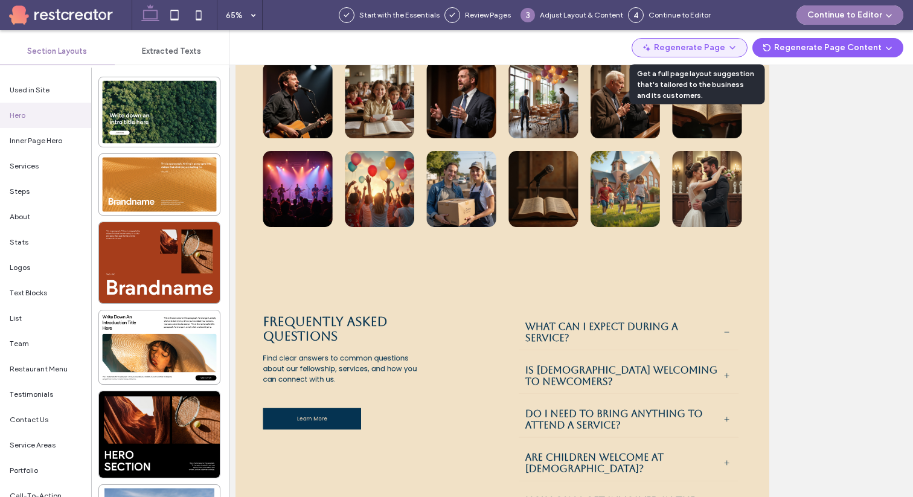
click at [724, 51] on button "Regenerate Page" at bounding box center [689, 47] width 116 height 19
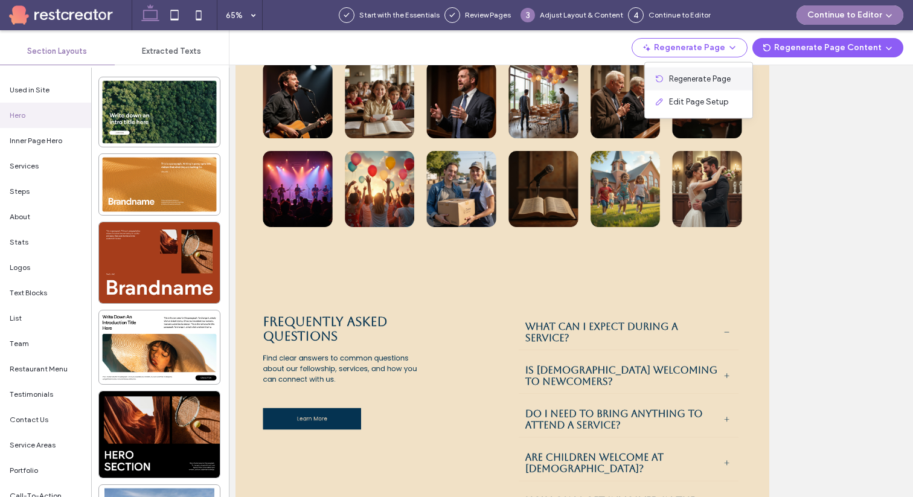
click at [703, 81] on span "Regenerate Page" at bounding box center [700, 79] width 62 height 12
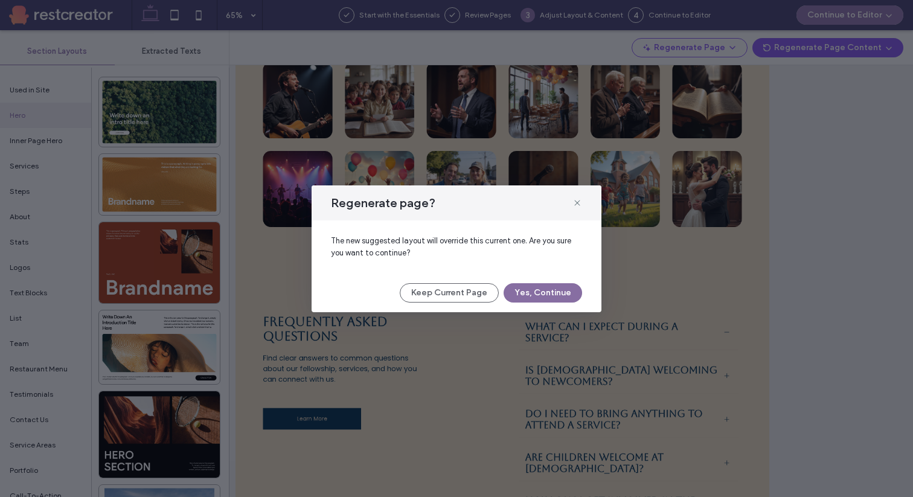
click at [535, 296] on button "Yes, Continue" at bounding box center [542, 292] width 78 height 19
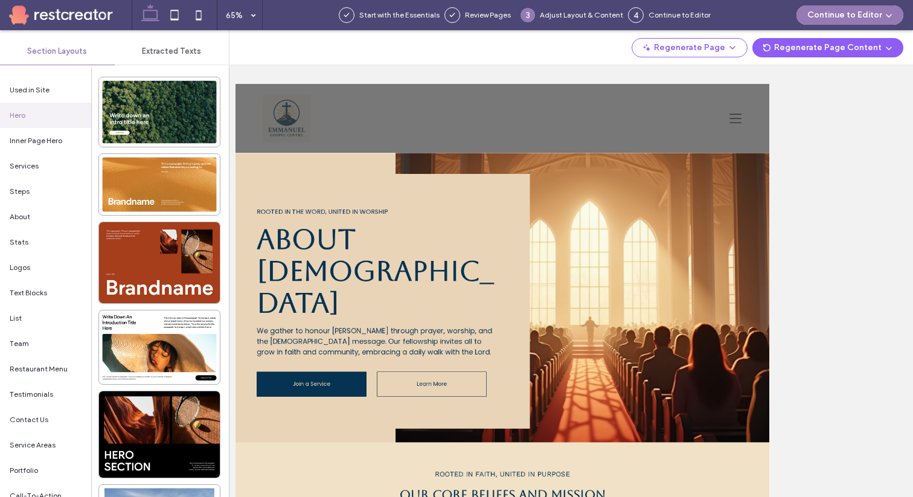
scroll to position [0, 0]
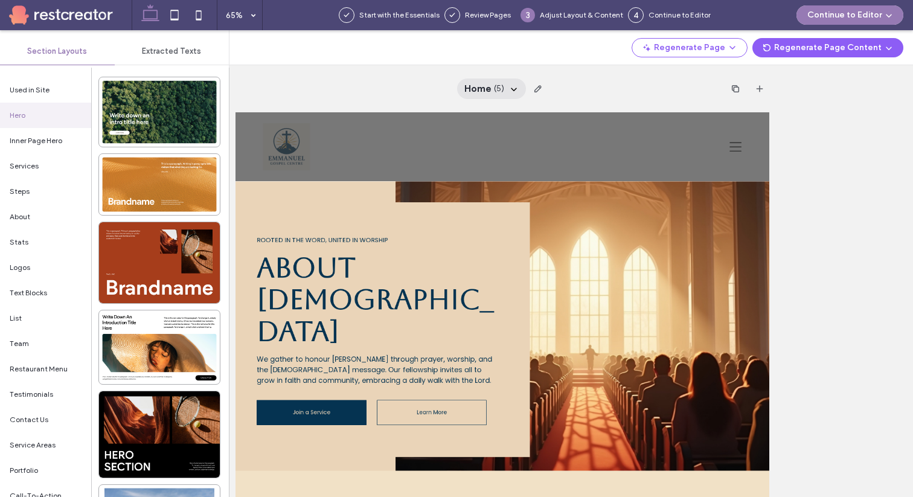
click at [491, 86] on div "Home ( 5 )" at bounding box center [484, 88] width 40 height 13
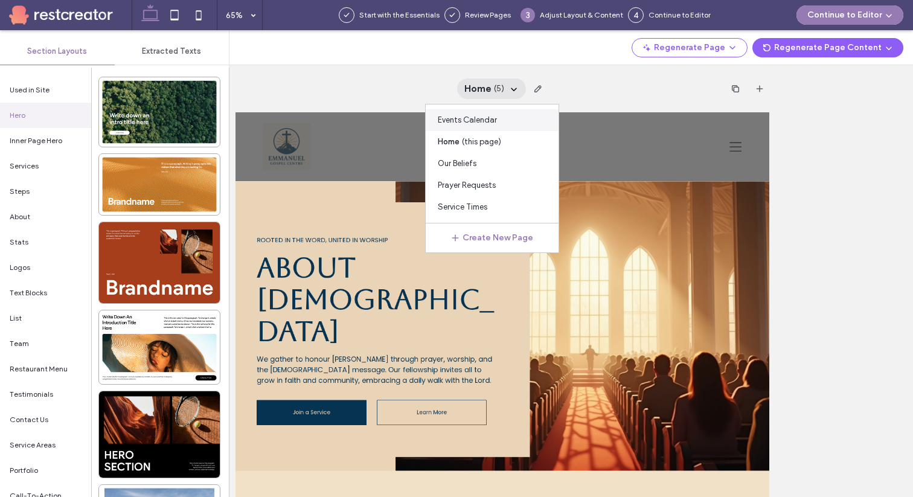
click at [470, 114] on span "Events Calendar" at bounding box center [467, 120] width 59 height 12
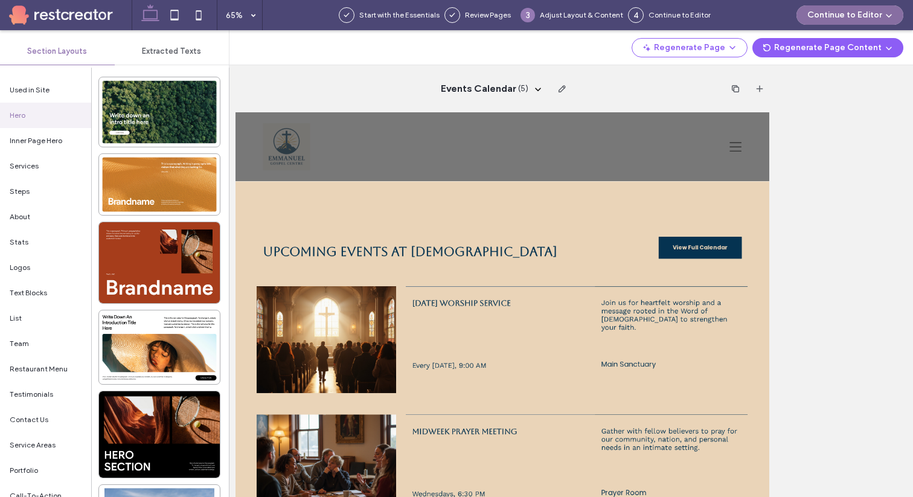
click at [860, 19] on button "Continue to Editor" at bounding box center [849, 14] width 107 height 19
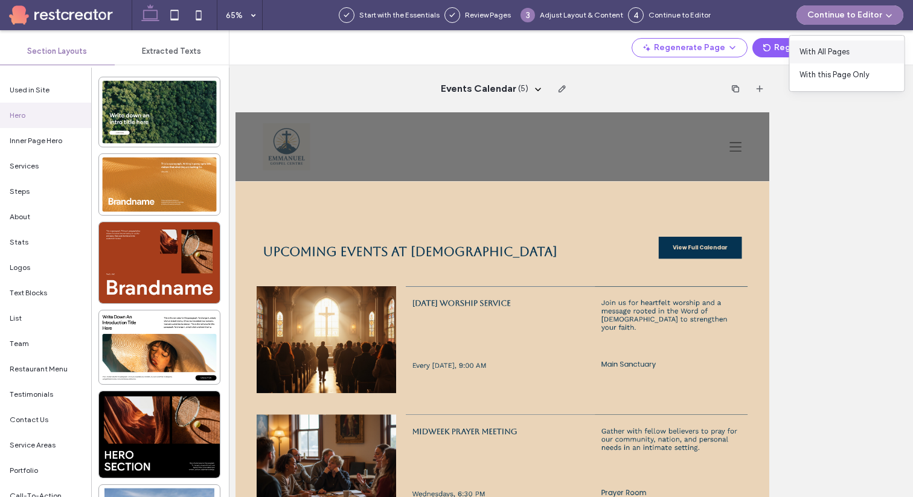
click at [845, 51] on span "With All Pages" at bounding box center [824, 52] width 50 height 12
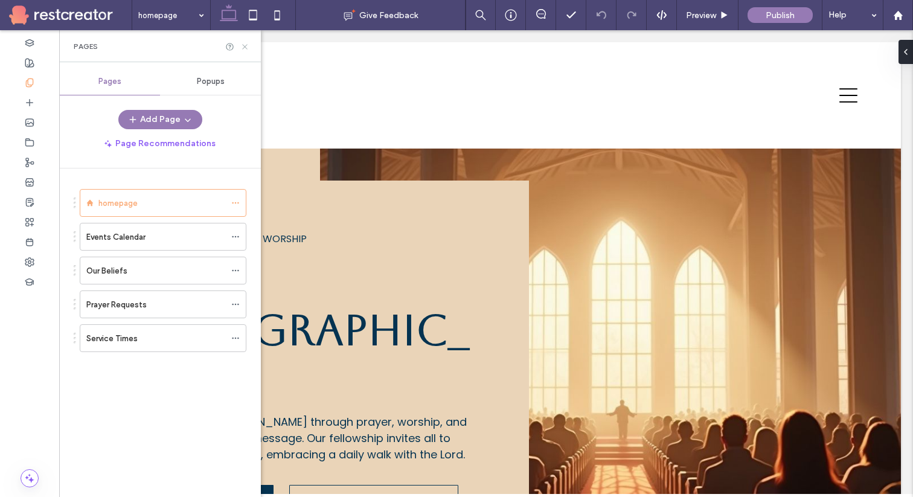
click at [246, 50] on icon at bounding box center [244, 46] width 9 height 9
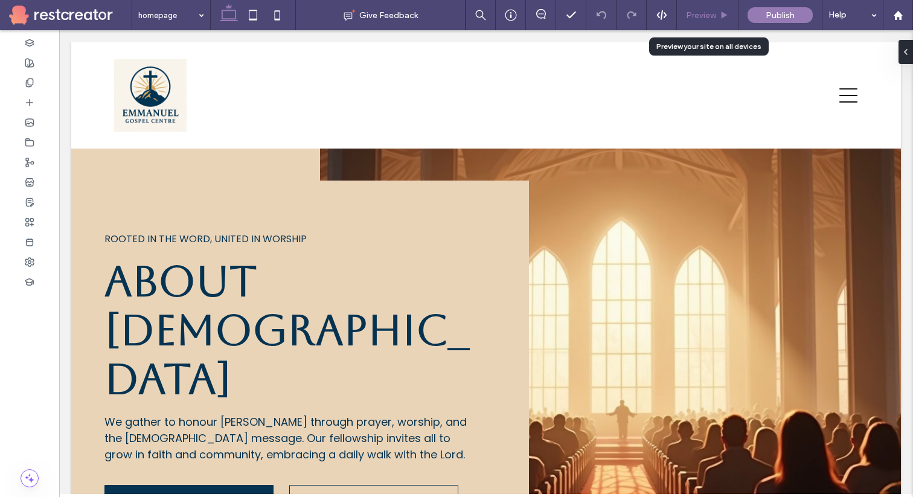
drag, startPoint x: 712, startPoint y: 19, endPoint x: 736, endPoint y: 43, distance: 34.1
click at [712, 19] on span "Preview" at bounding box center [701, 15] width 30 height 10
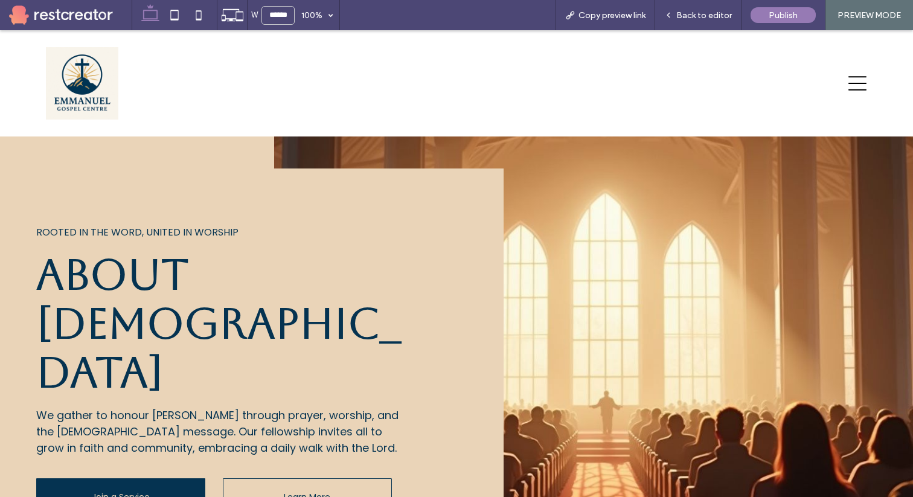
click at [859, 88] on icon at bounding box center [857, 83] width 18 height 18
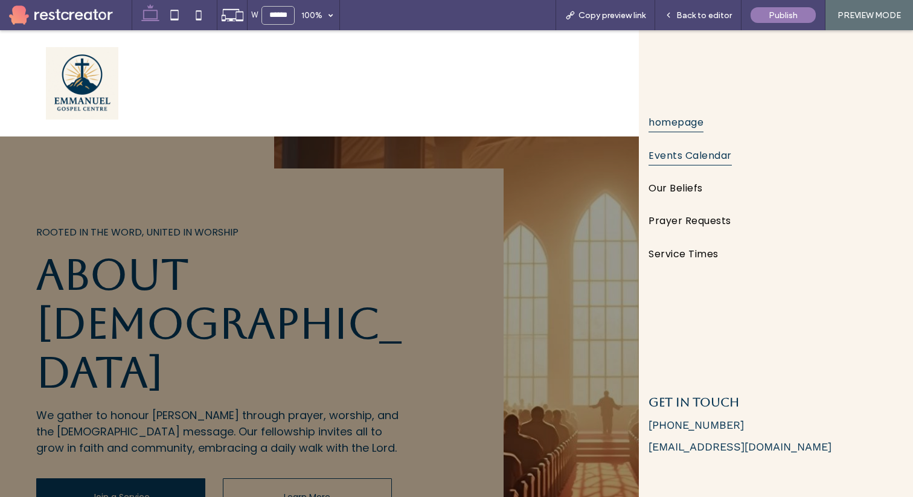
click at [747, 164] on link "Events Calendar" at bounding box center [775, 154] width 255 height 33
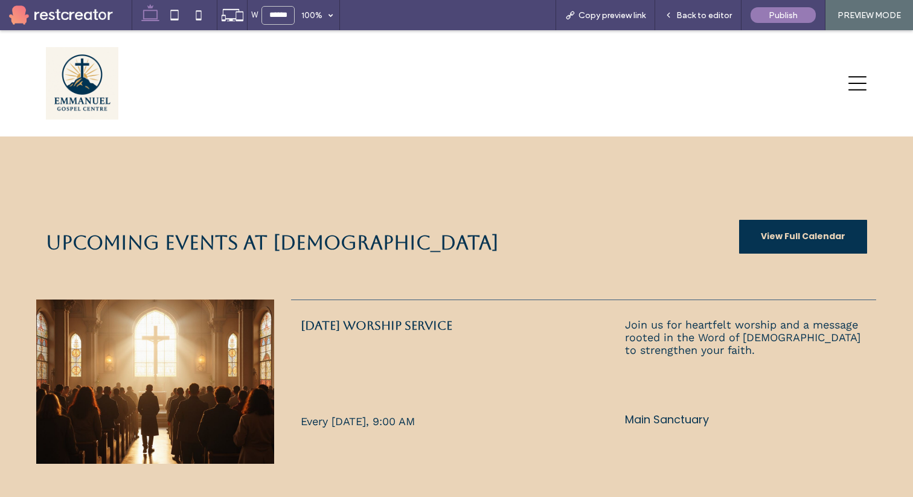
click at [860, 77] on icon at bounding box center [857, 83] width 18 height 18
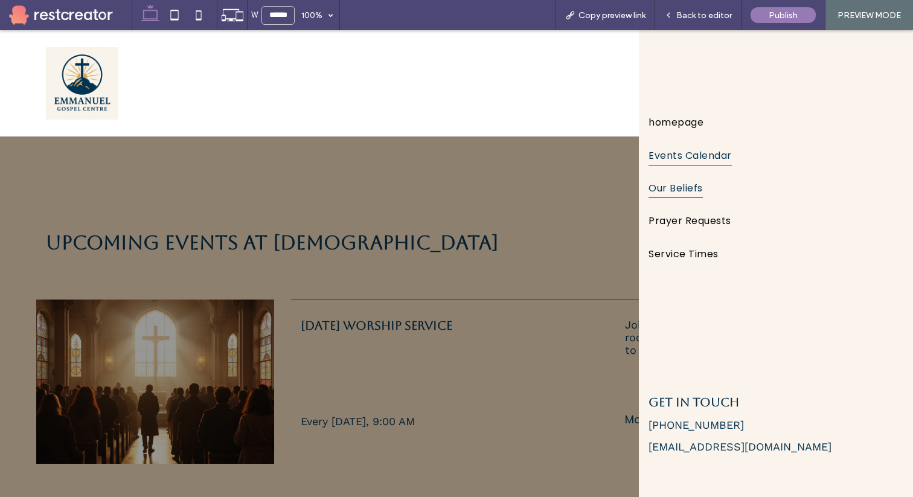
click at [708, 192] on link "Our Beliefs" at bounding box center [775, 187] width 255 height 33
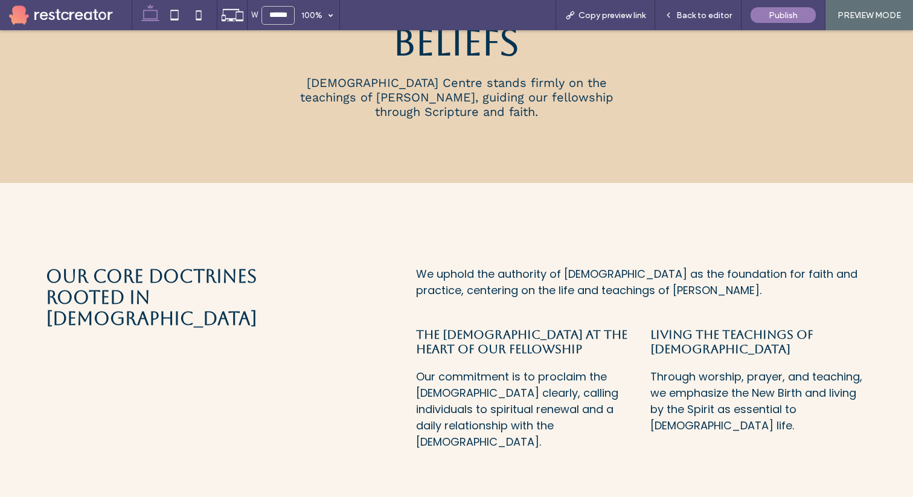
scroll to position [176, 0]
